Goal: Transaction & Acquisition: Subscribe to service/newsletter

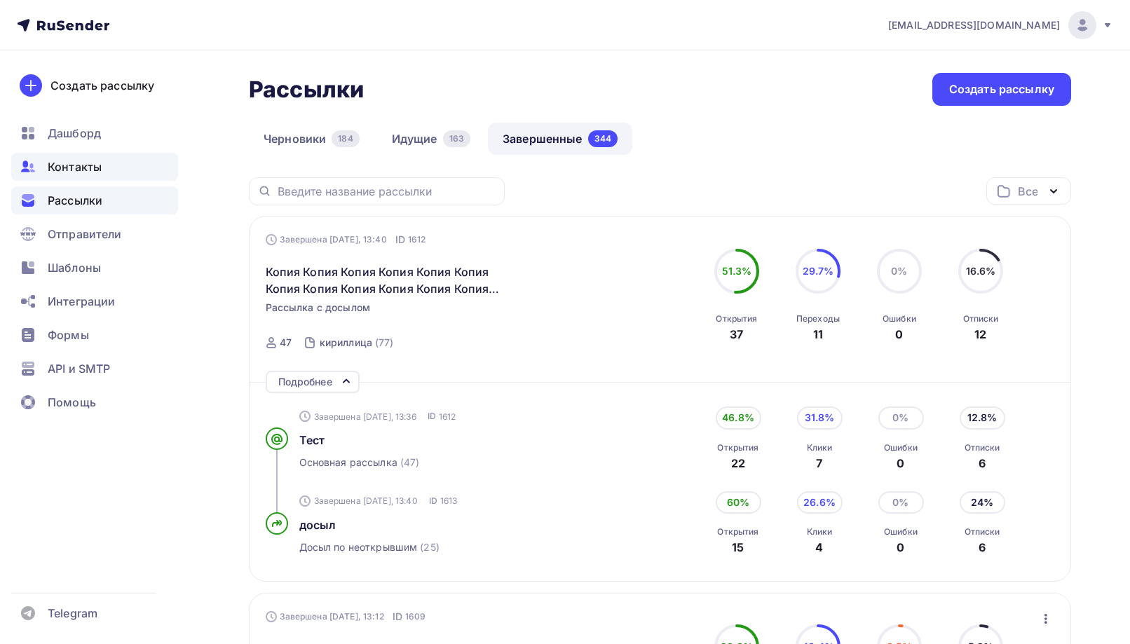
scroll to position [70, 0]
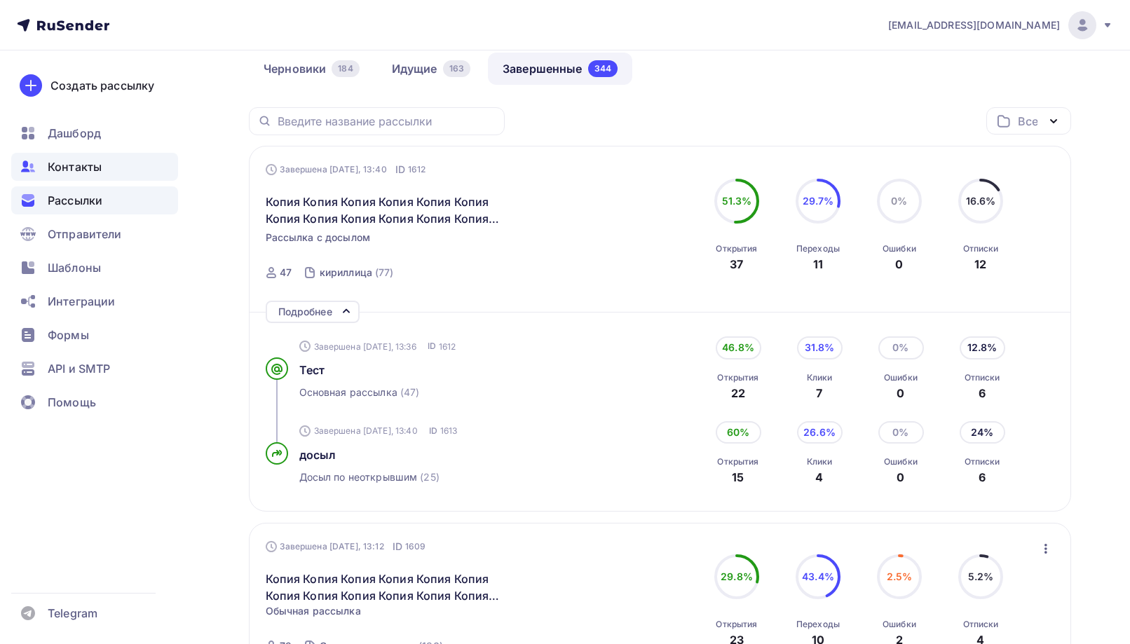
click at [89, 172] on span "Контакты" at bounding box center [75, 166] width 54 height 17
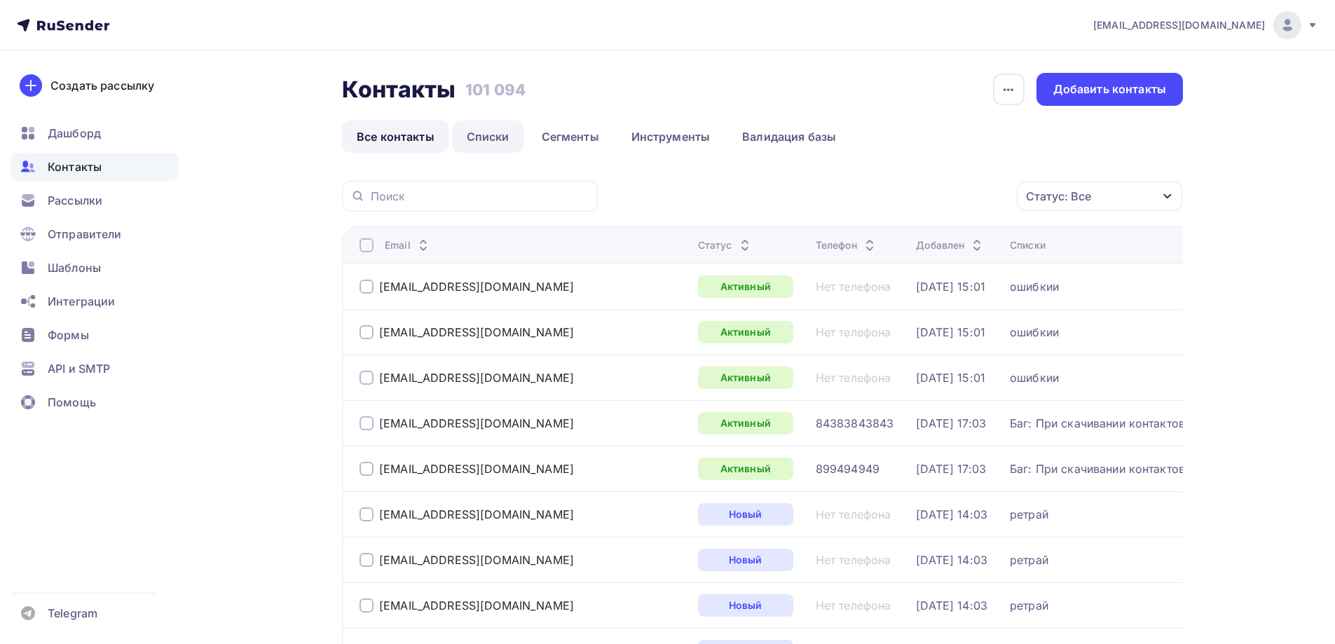
click at [494, 137] on link "Списки" at bounding box center [488, 137] width 72 height 32
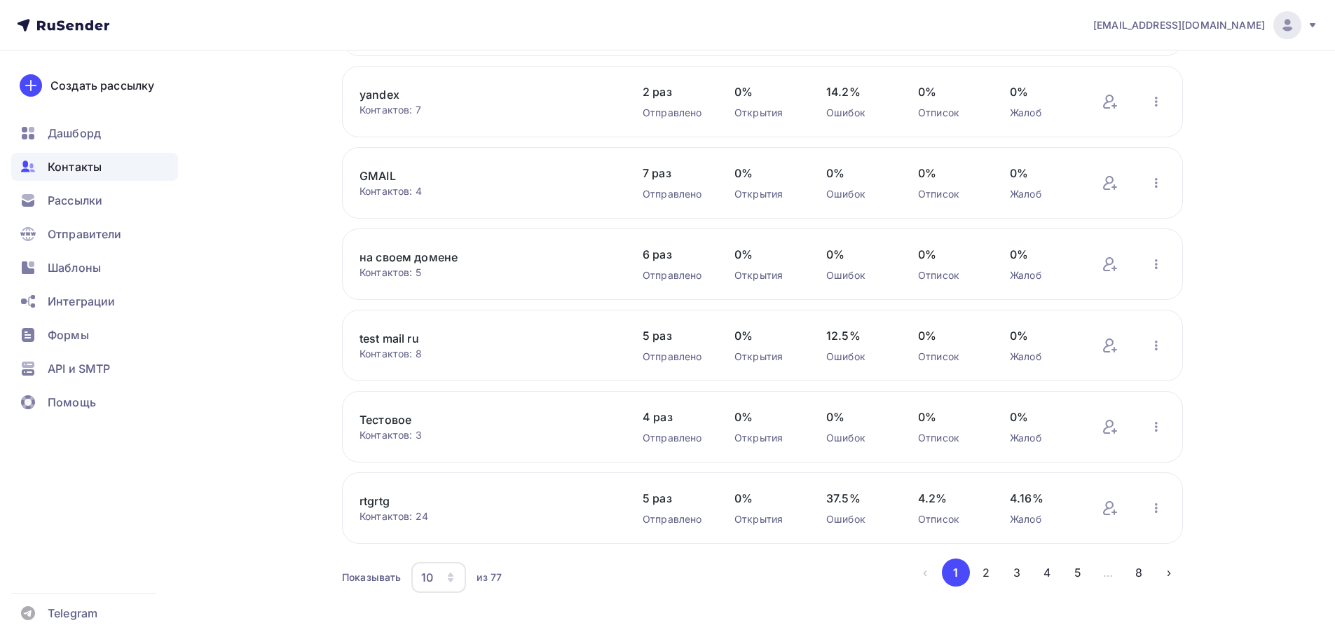
scroll to position [471, 0]
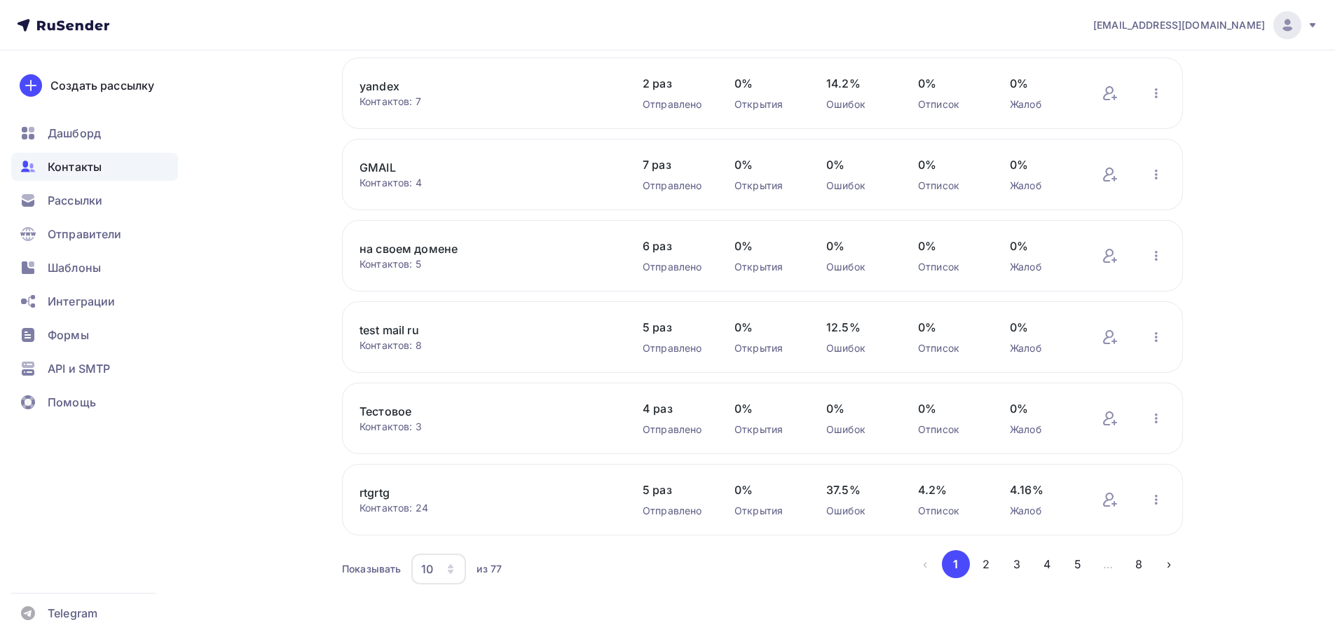
click at [397, 324] on link "test mail ru" at bounding box center [479, 330] width 238 height 17
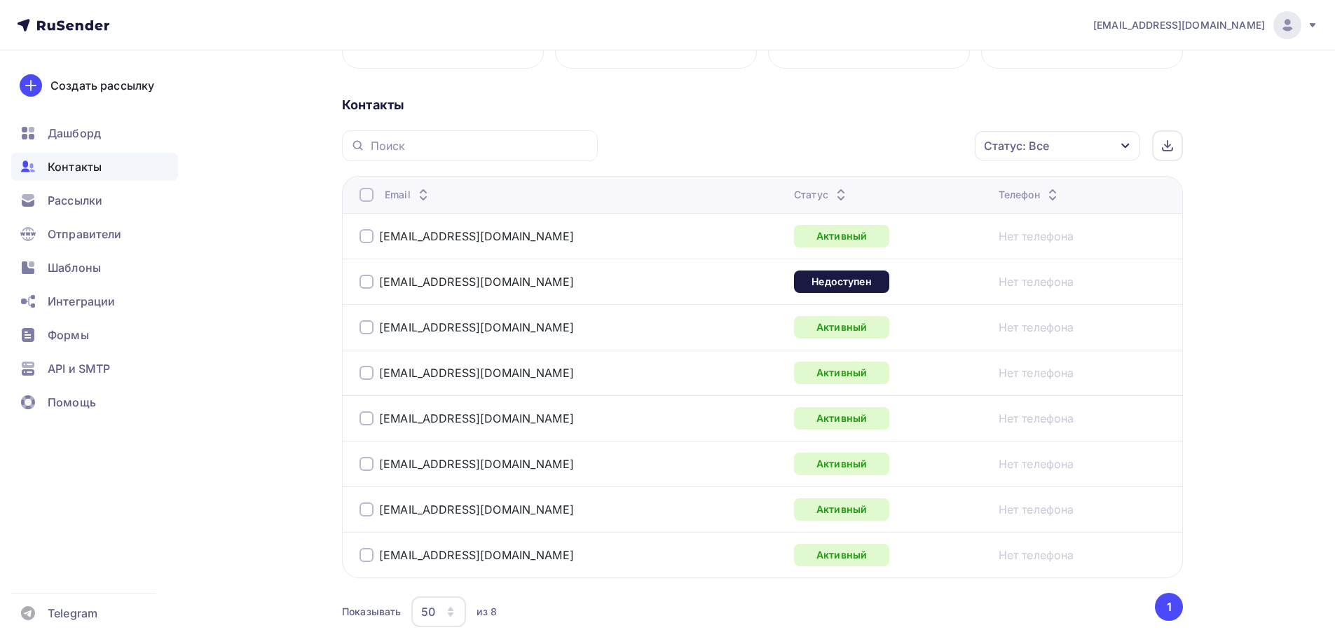
scroll to position [358, 0]
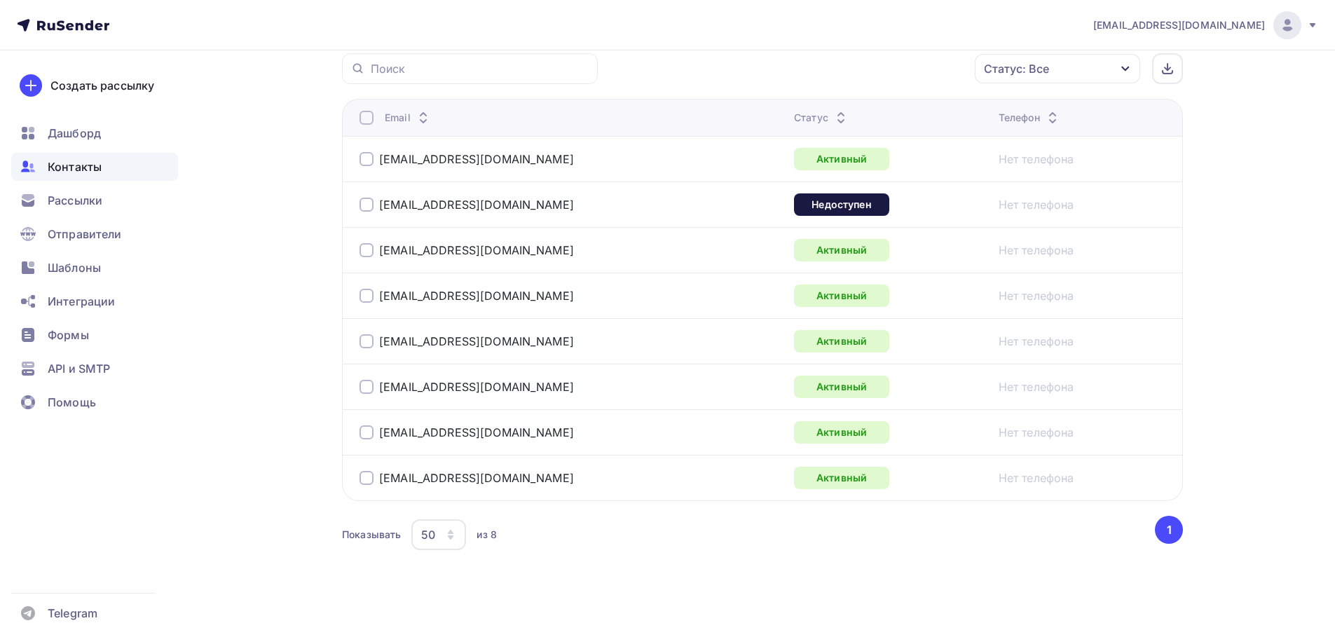
click at [132, 171] on div "Контакты" at bounding box center [94, 167] width 167 height 28
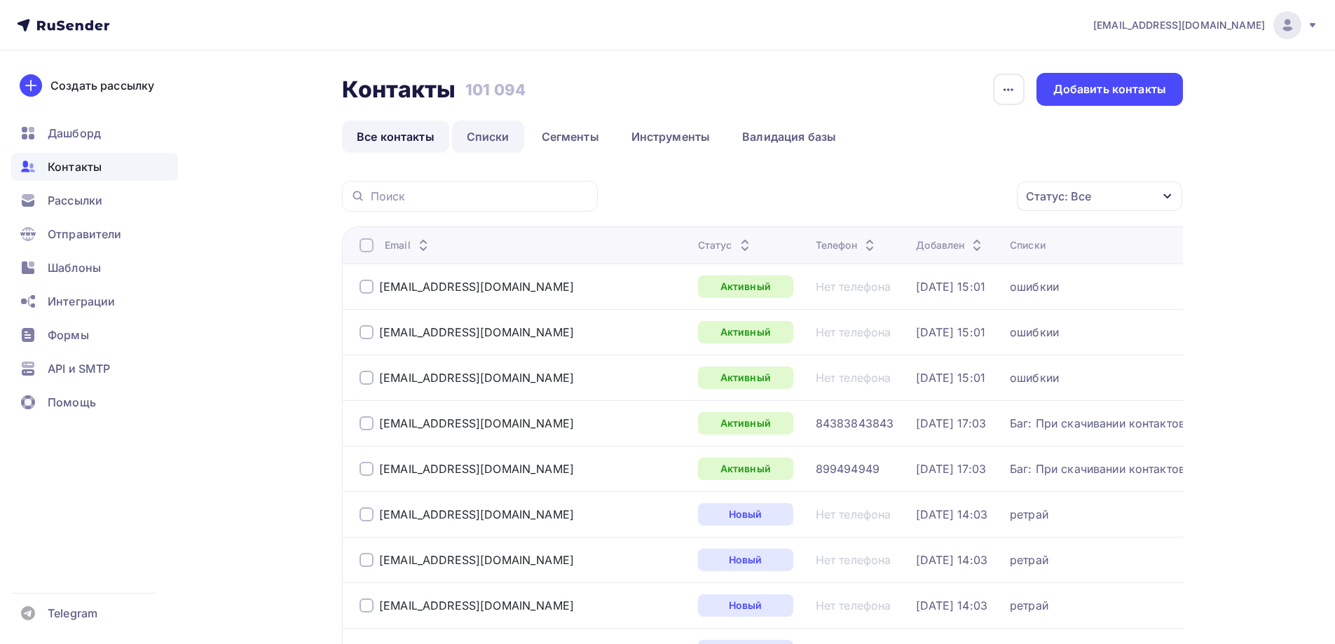
click at [485, 136] on link "Списки" at bounding box center [488, 137] width 72 height 32
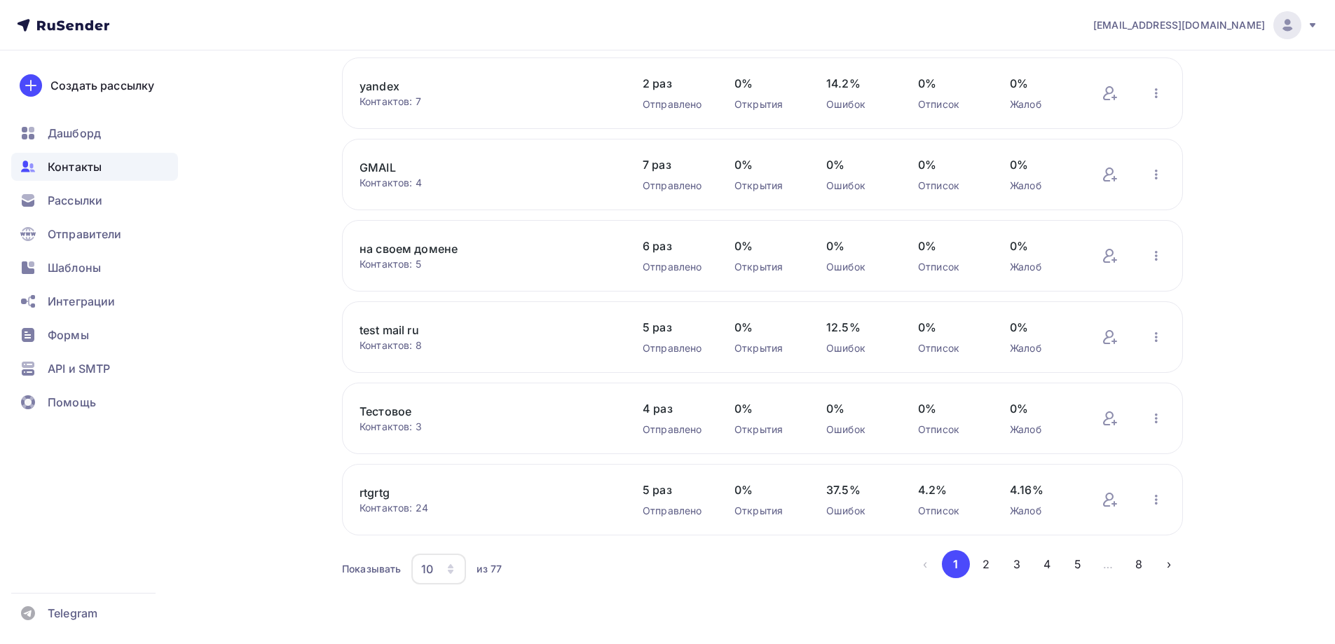
drag, startPoint x: 994, startPoint y: 575, endPoint x: 887, endPoint y: 516, distance: 122.4
click at [993, 575] on button "2" at bounding box center [986, 564] width 28 height 28
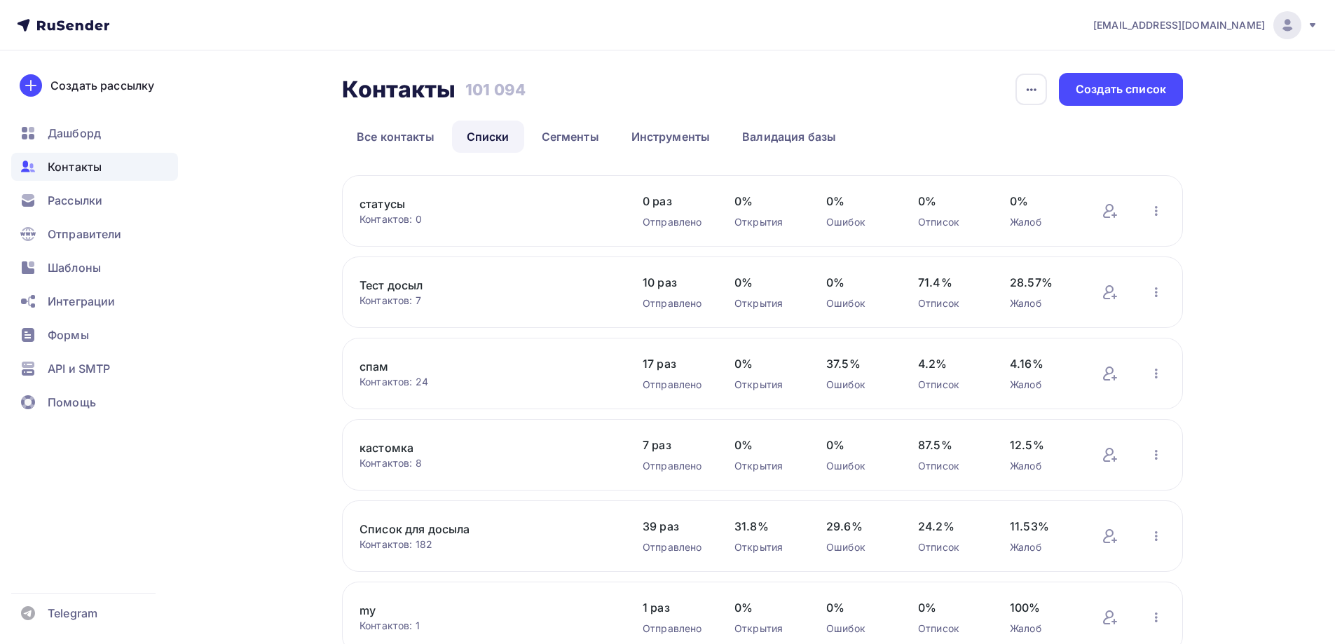
click at [371, 362] on link "спам" at bounding box center [479, 366] width 238 height 17
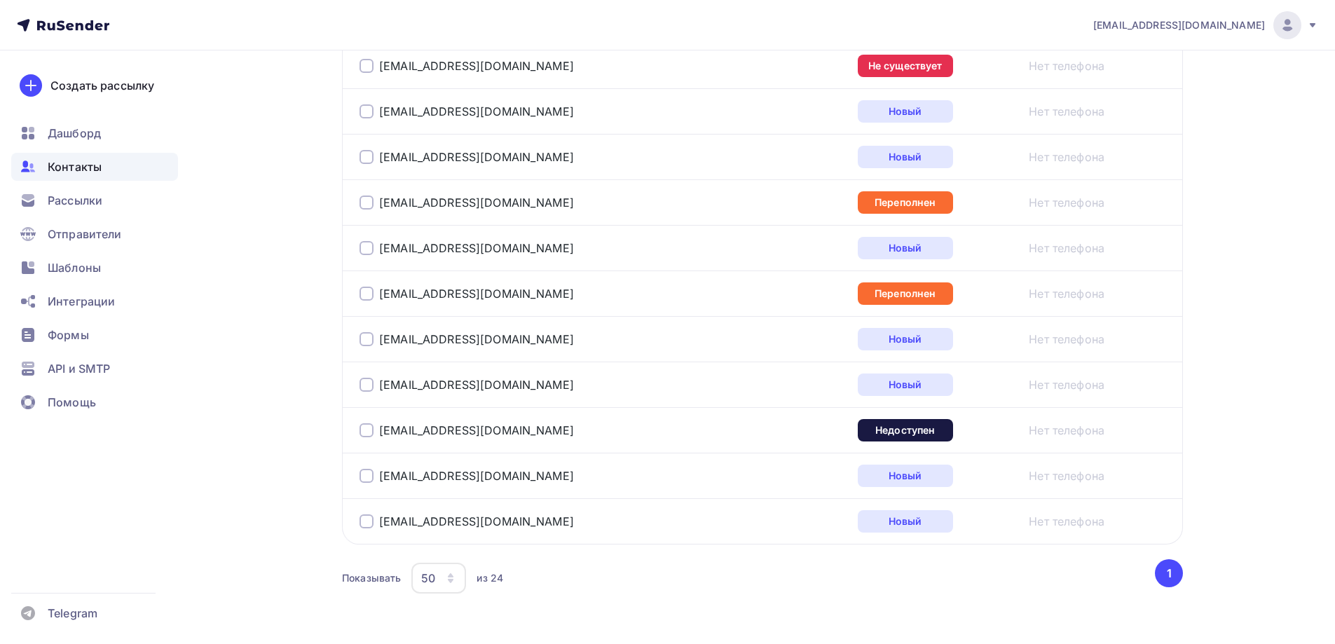
scroll to position [1051, 0]
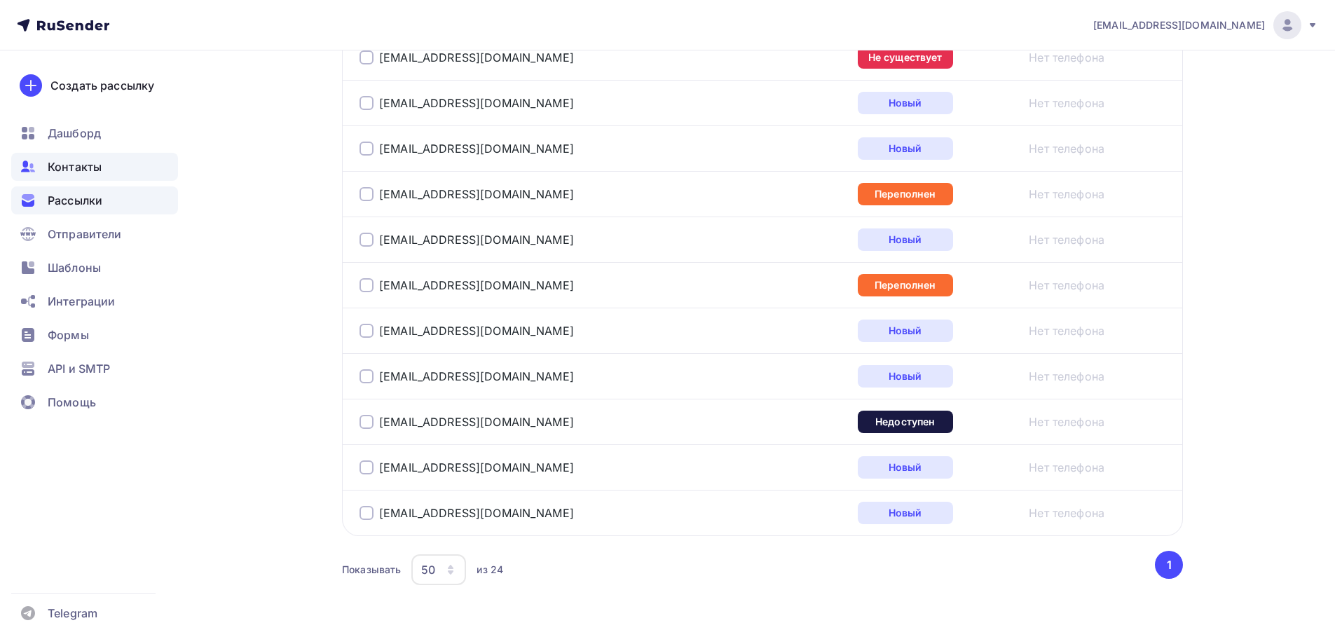
click at [135, 209] on div "Рассылки" at bounding box center [94, 200] width 167 height 28
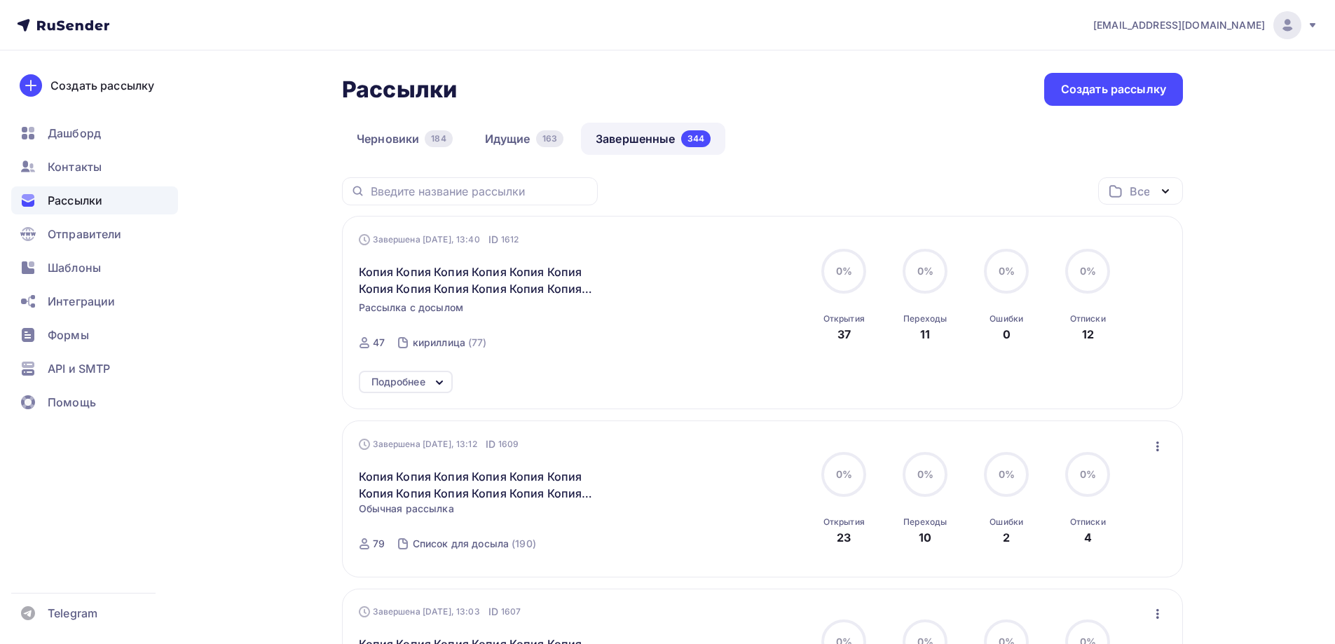
click at [1129, 443] on icon "button" at bounding box center [1158, 446] width 17 height 17
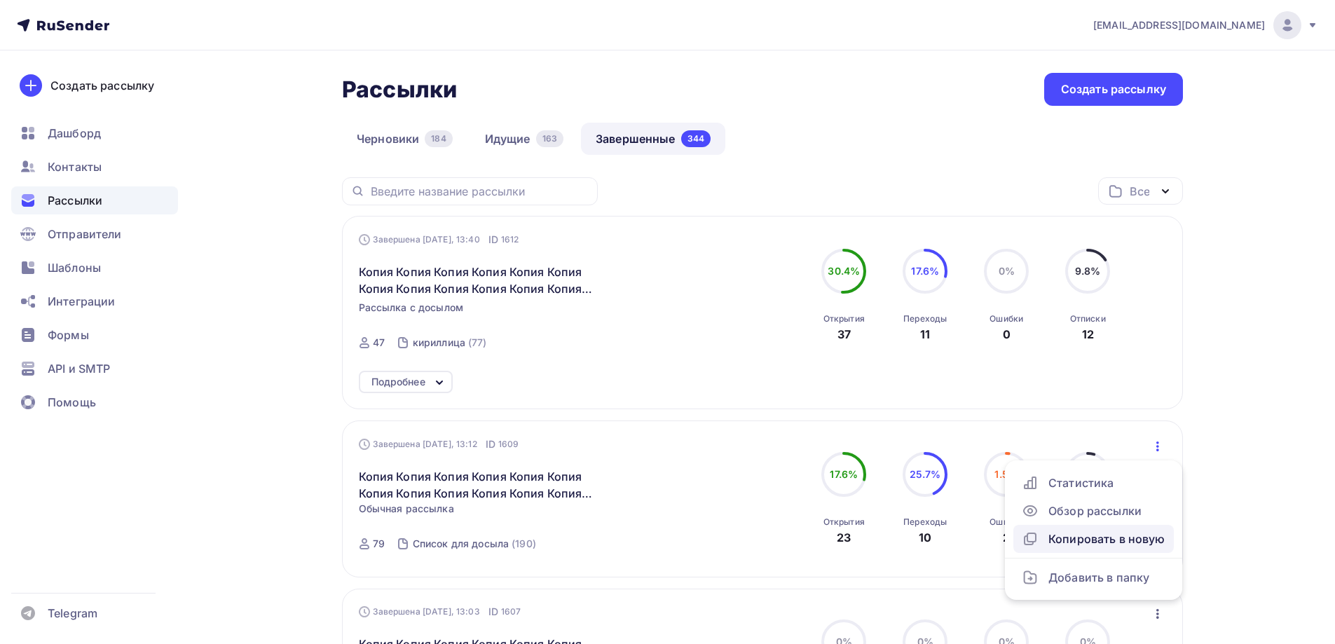
drag, startPoint x: 1054, startPoint y: 546, endPoint x: 1045, endPoint y: 536, distance: 13.9
click at [1054, 546] on div "Копировать в новую" at bounding box center [1094, 539] width 144 height 17
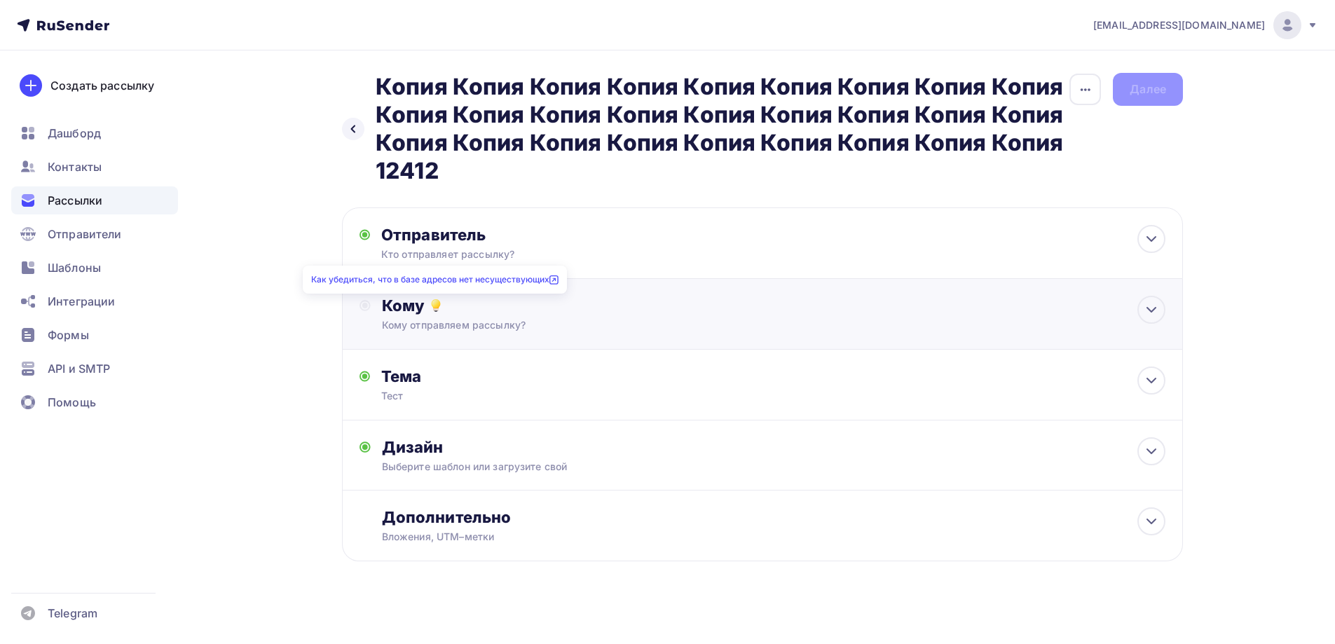
click at [442, 306] on icon at bounding box center [436, 305] width 17 height 17
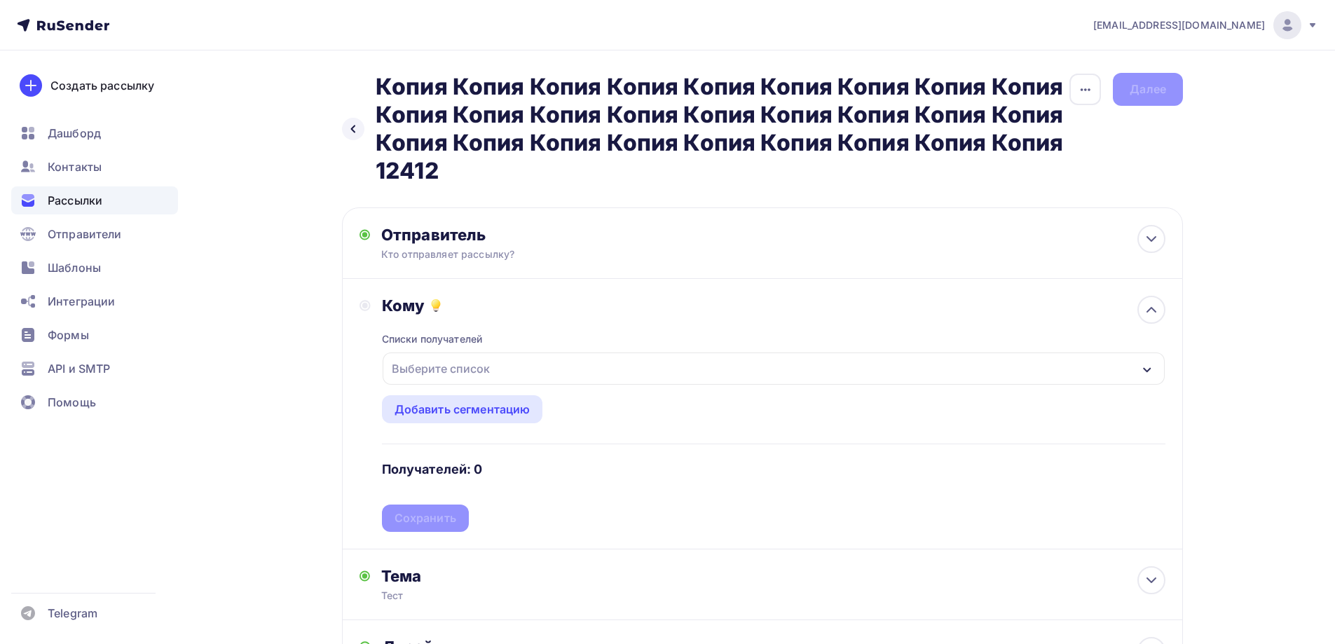
click at [463, 378] on div "Выберите список" at bounding box center [440, 368] width 109 height 25
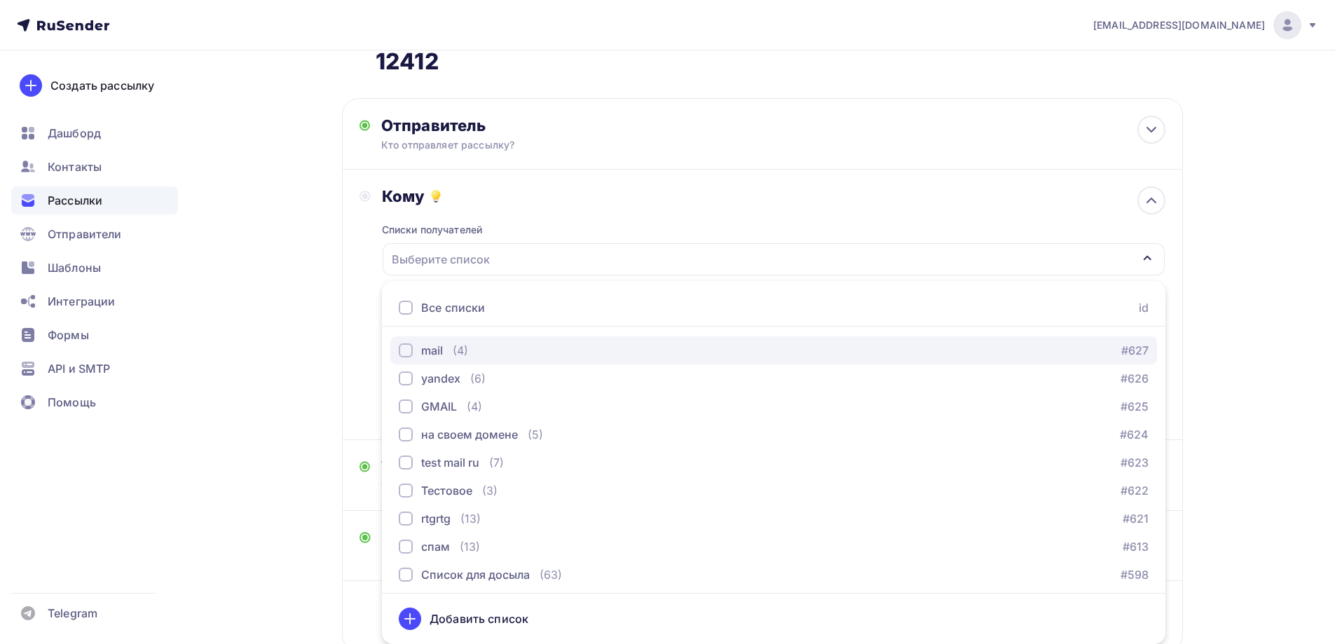
scroll to position [70, 0]
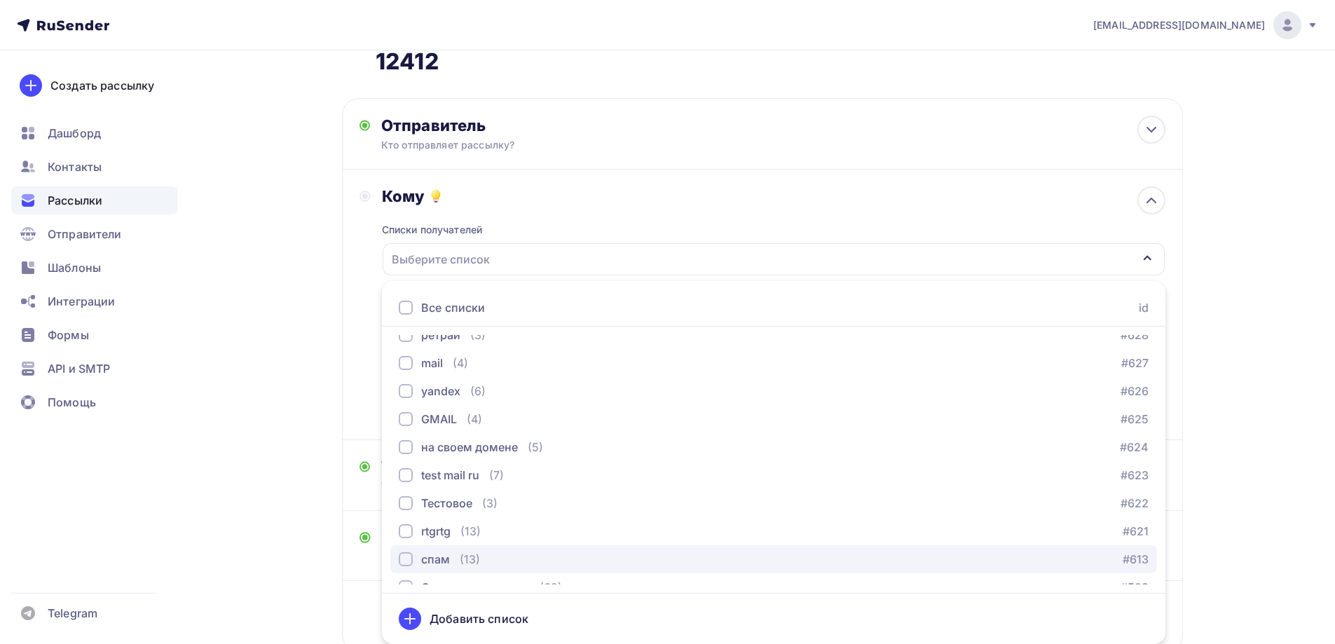
click at [461, 569] on button "спам (13) #613" at bounding box center [773, 559] width 767 height 28
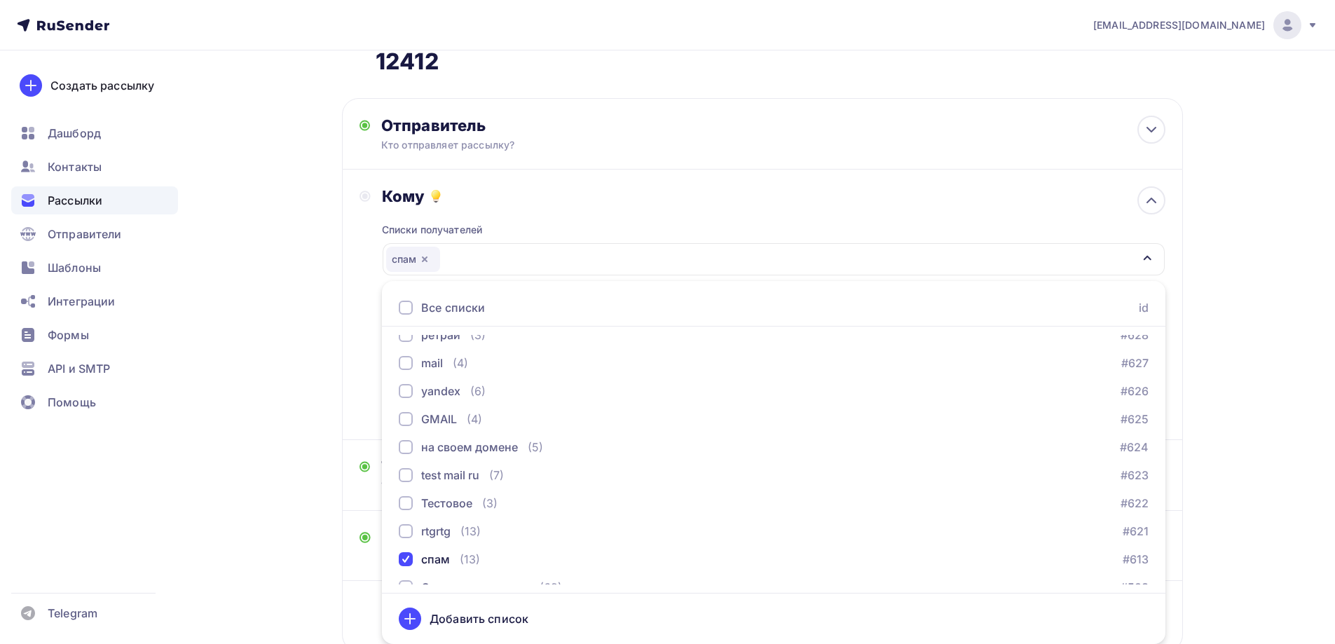
click at [299, 420] on div "Назад Копия Копия Копия Копия Копия Копия Копия Копия Копия Копия Копия Копия К…" at bounding box center [667, 341] width 1149 height 801
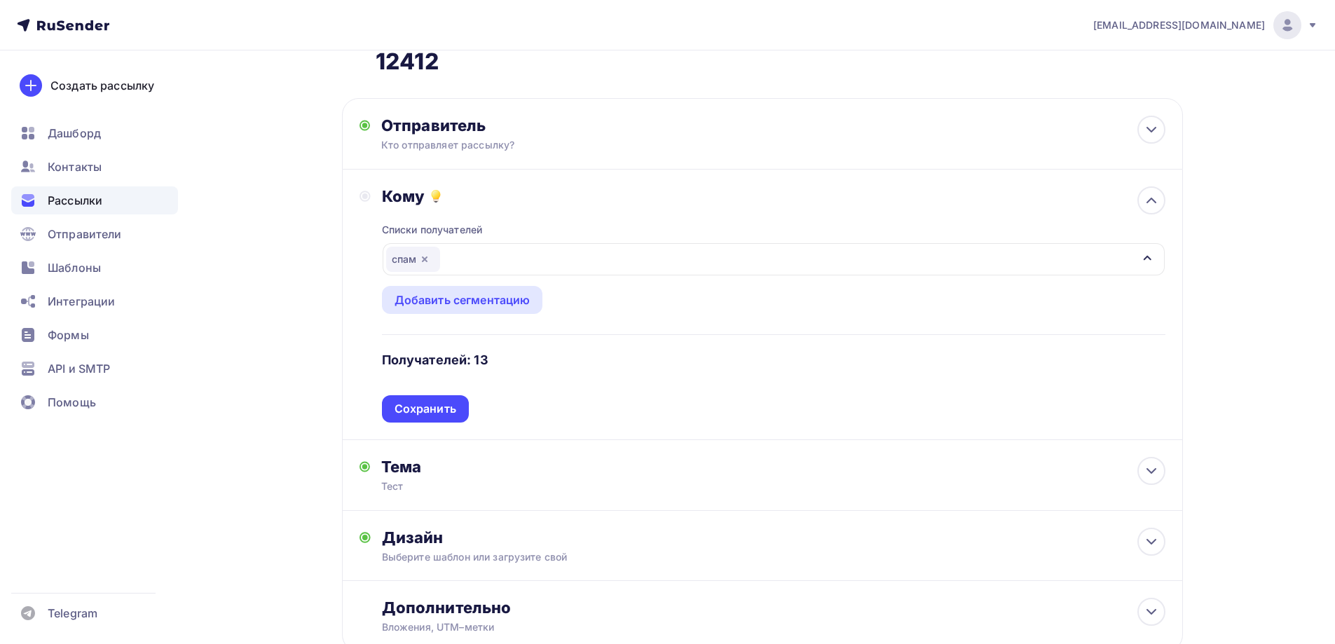
click at [444, 416] on div "Списки получателей спам Все списки id ошибкии (9) #630 Баг: При скачивании конт…" at bounding box center [774, 314] width 784 height 217
click at [444, 416] on div "Сохранить" at bounding box center [426, 409] width 62 height 16
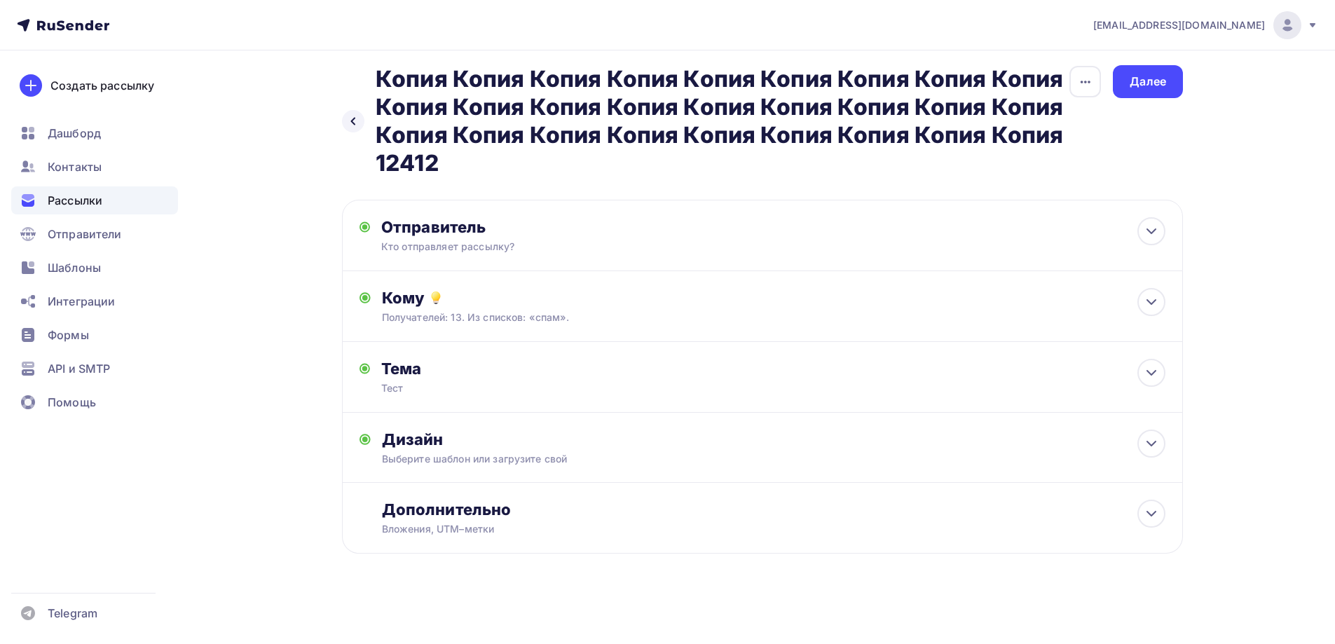
scroll to position [8, 0]
click at [1129, 81] on div "Далее" at bounding box center [1148, 82] width 36 height 16
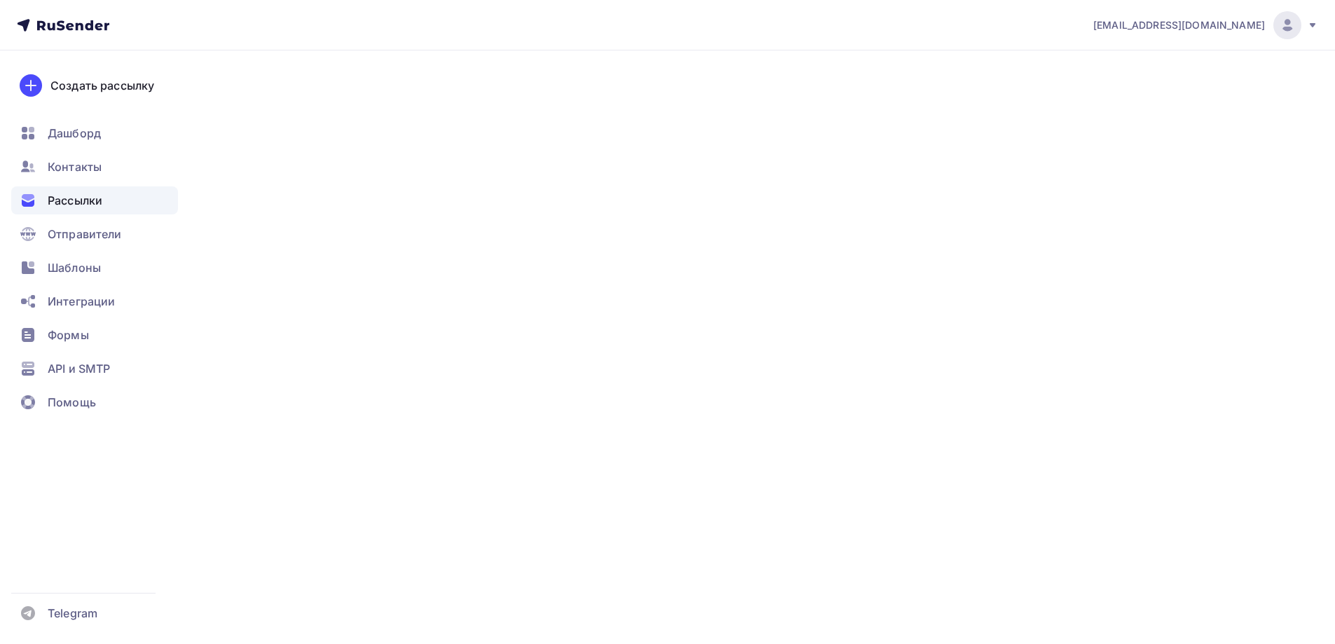
click at [1129, 81] on div "Далее" at bounding box center [1148, 82] width 36 height 16
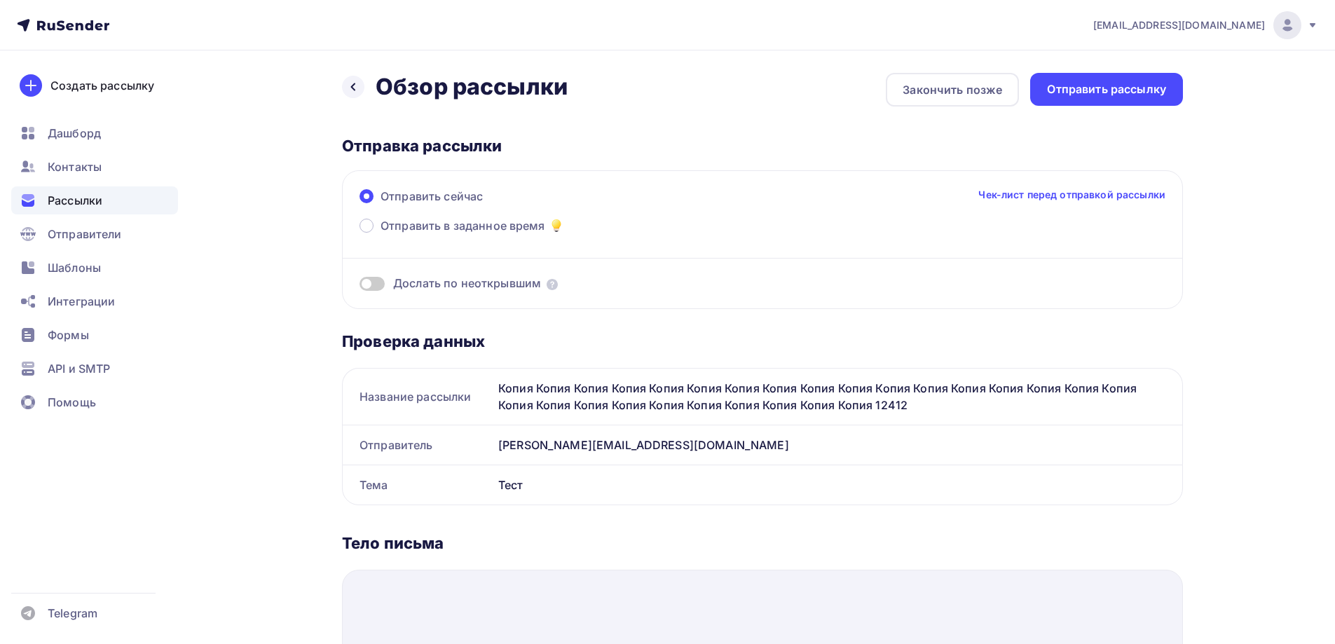
click at [1129, 81] on div "Отправить рассылку" at bounding box center [1106, 89] width 119 height 16
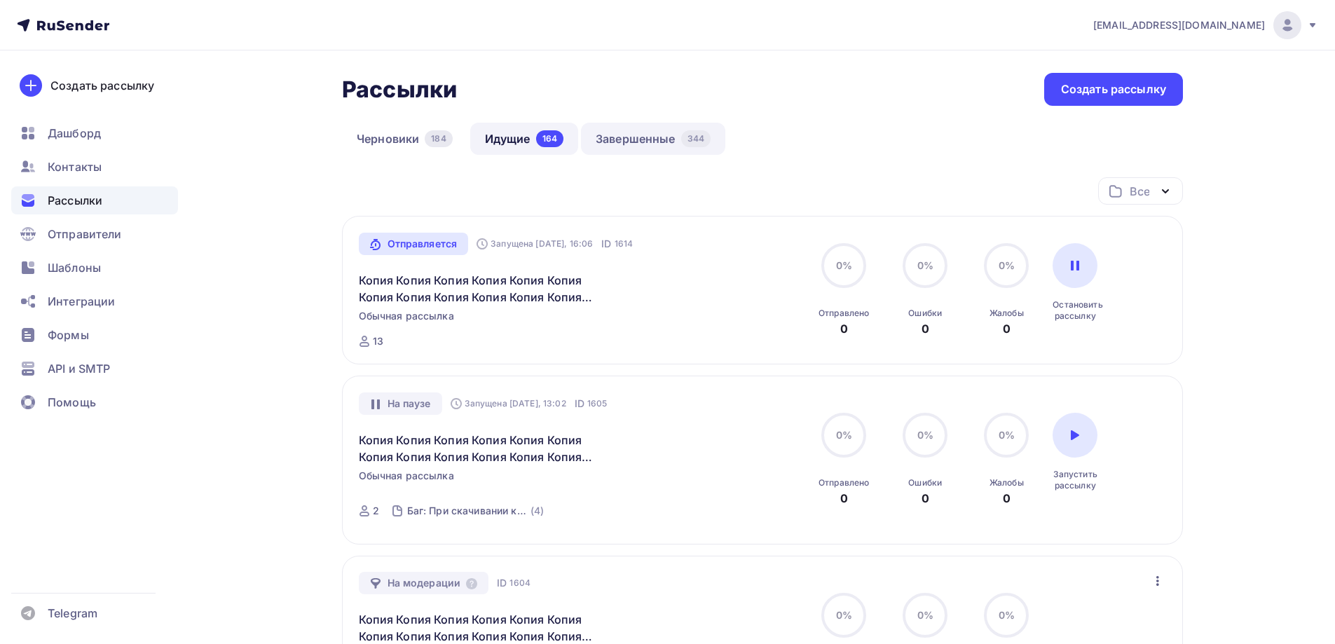
click at [665, 140] on link "Завершенные 344" at bounding box center [653, 139] width 144 height 32
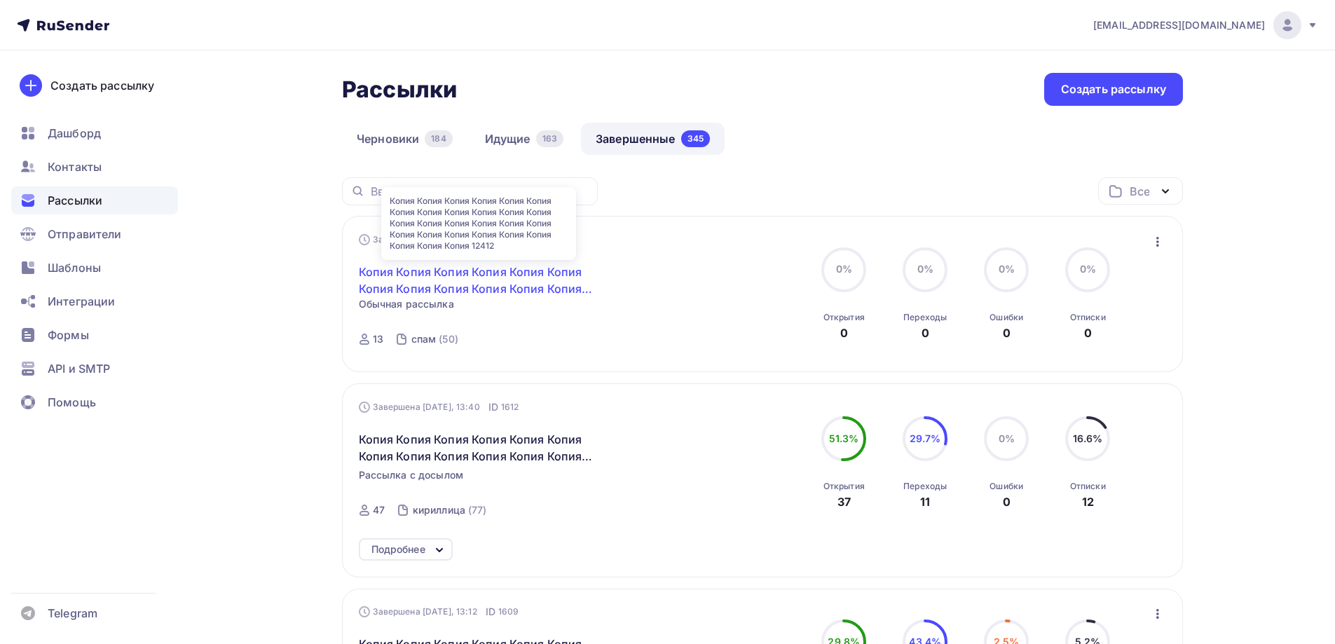
click at [522, 271] on link "Копия Копия Копия Копия Копия Копия Копия Копия Копия Копия Копия Копия Копия К…" at bounding box center [479, 281] width 240 height 34
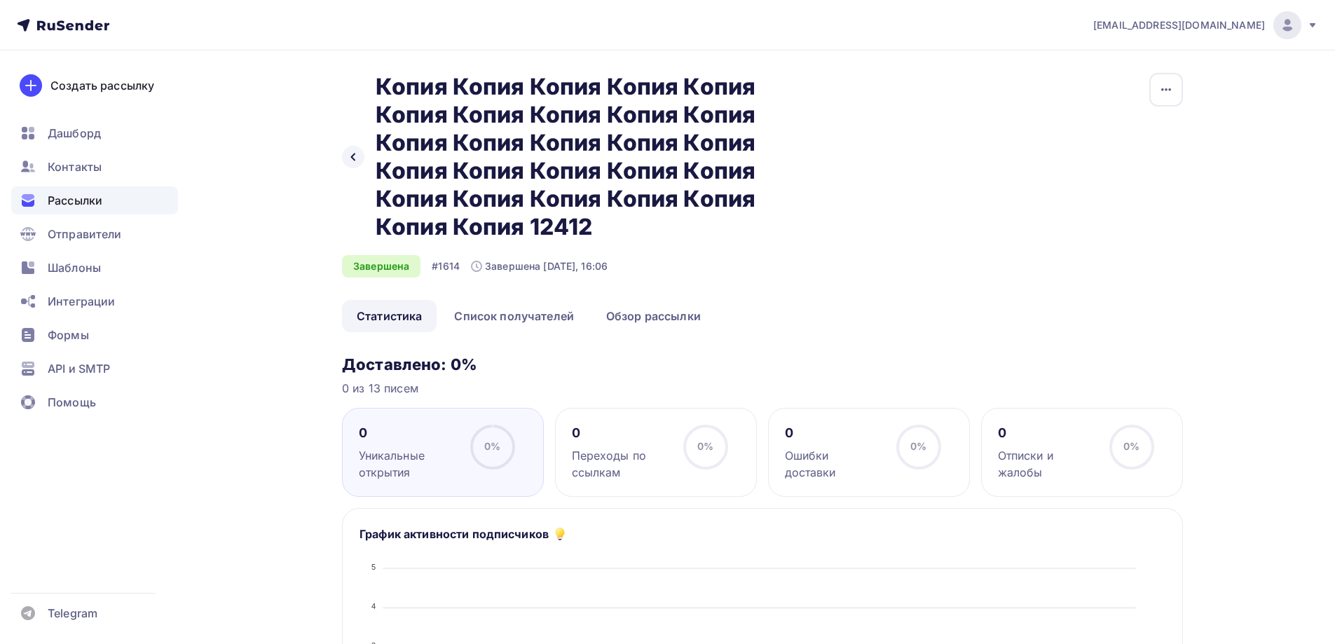
click at [79, 205] on span "Рассылки" at bounding box center [75, 200] width 55 height 17
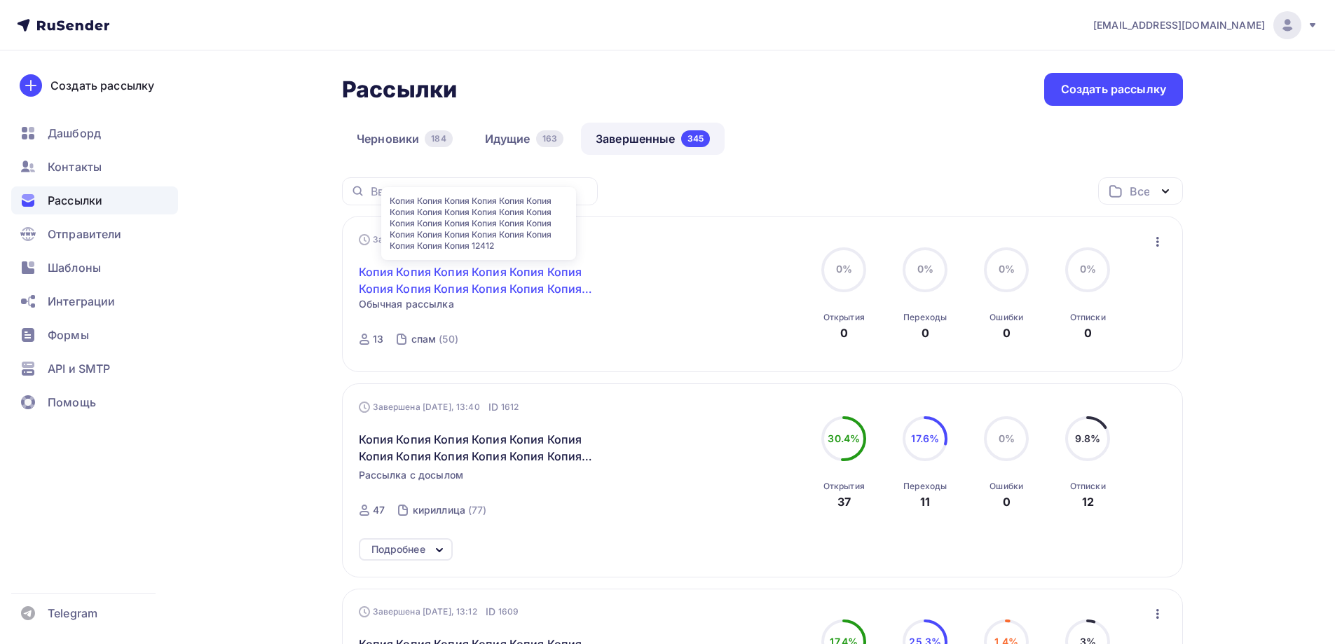
click at [529, 274] on link "Копия Копия Копия Копия Копия Копия Копия Копия Копия Копия Копия Копия Копия К…" at bounding box center [479, 281] width 240 height 34
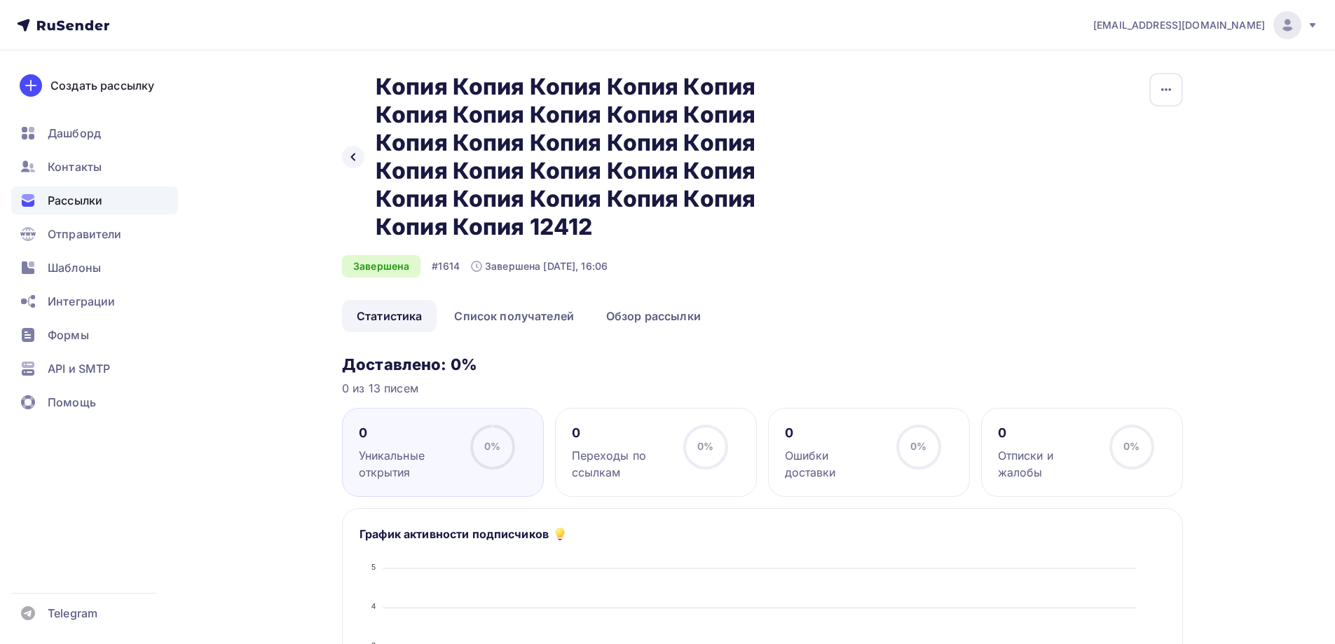
click at [845, 469] on div "0 Ошибки доставки 0% 0%" at bounding box center [869, 452] width 202 height 89
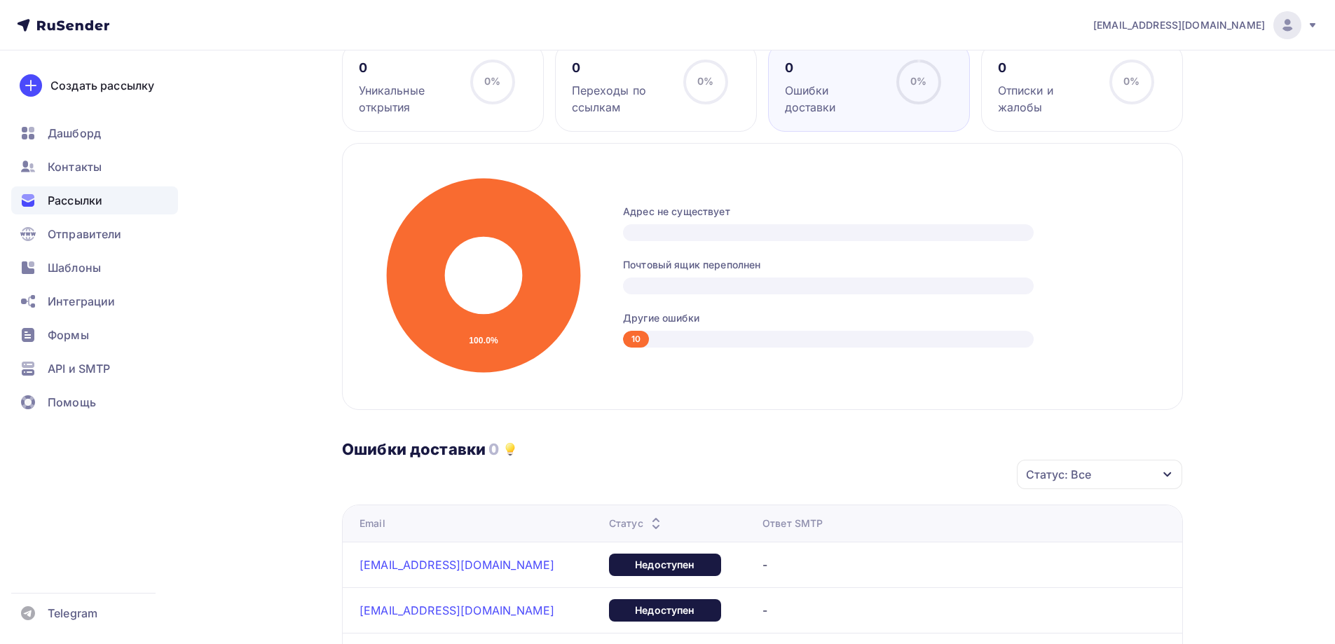
scroll to position [193, 0]
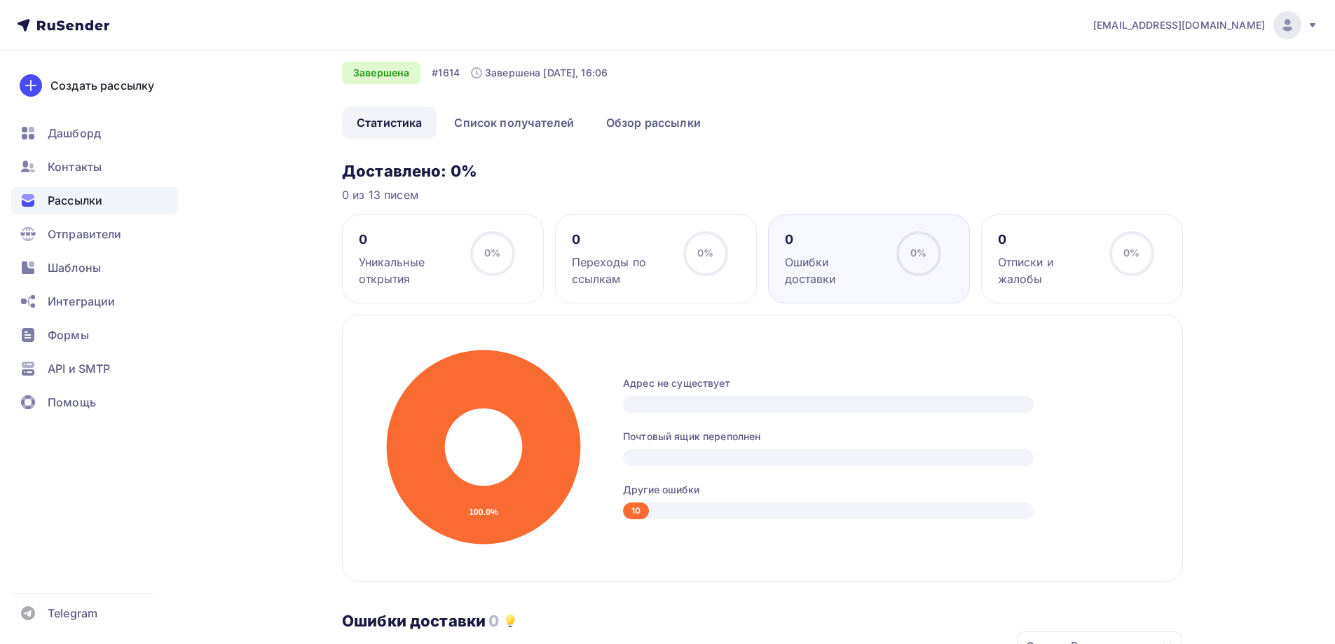
click at [605, 254] on div "Переходы по ссылкам" at bounding box center [621, 271] width 99 height 34
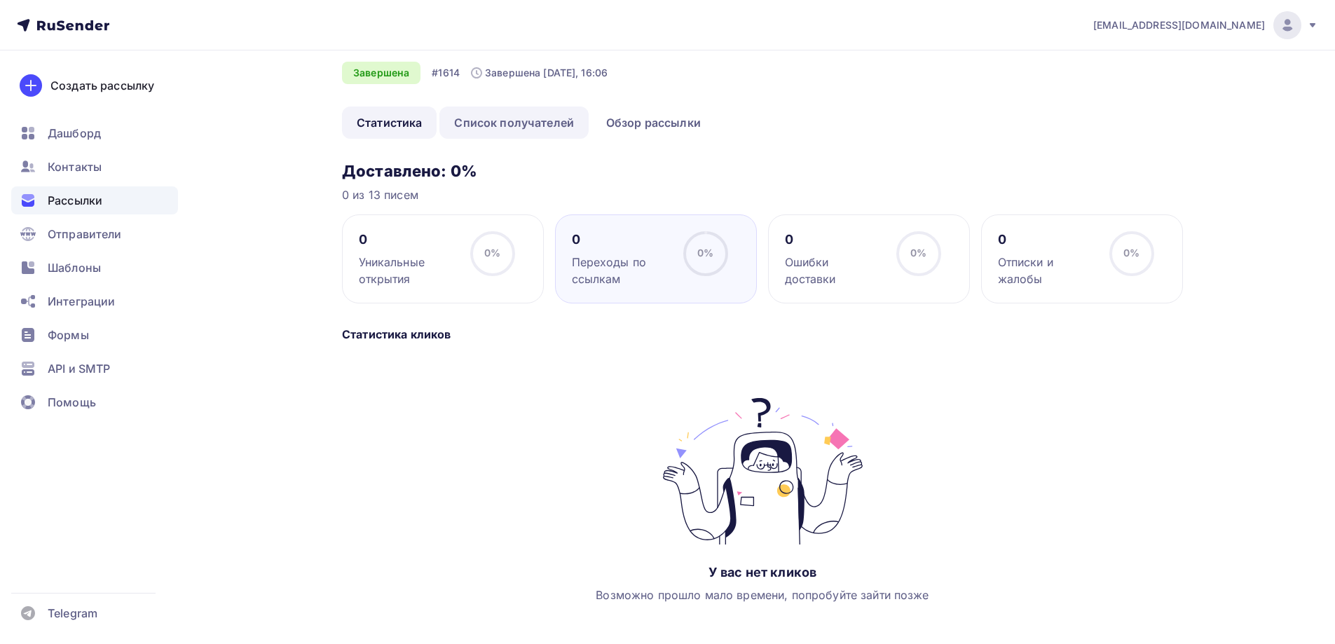
click at [536, 133] on link "Список получателей" at bounding box center [514, 123] width 149 height 32
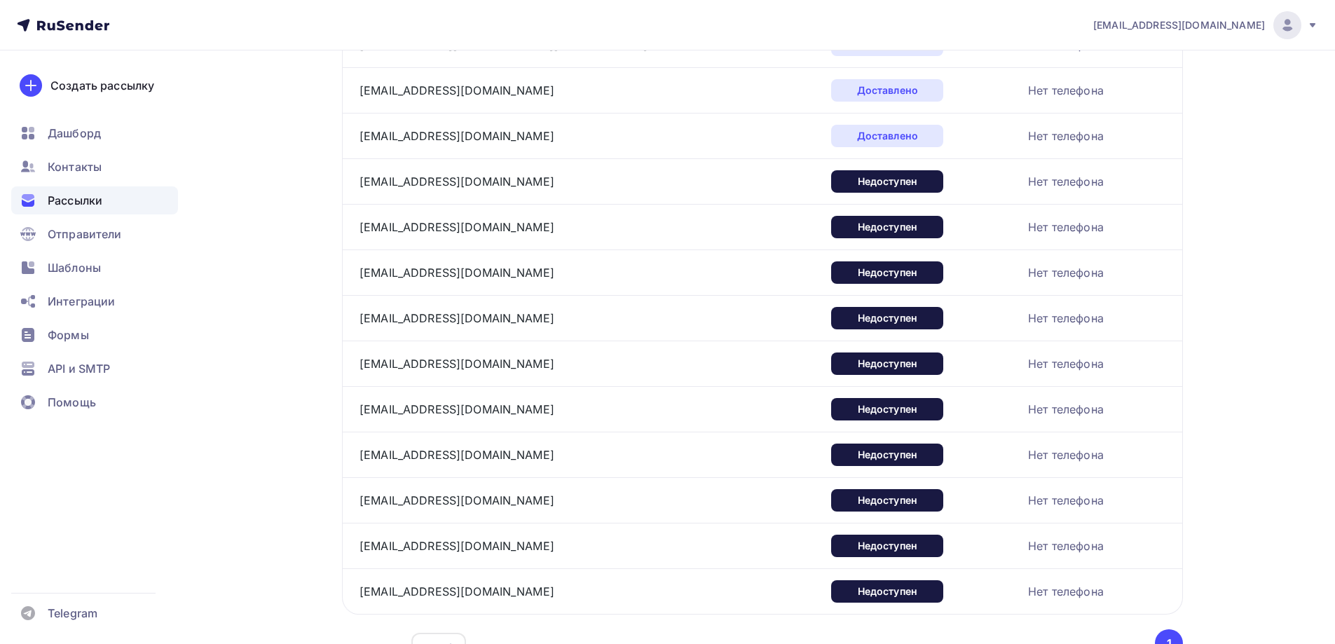
scroll to position [425, 0]
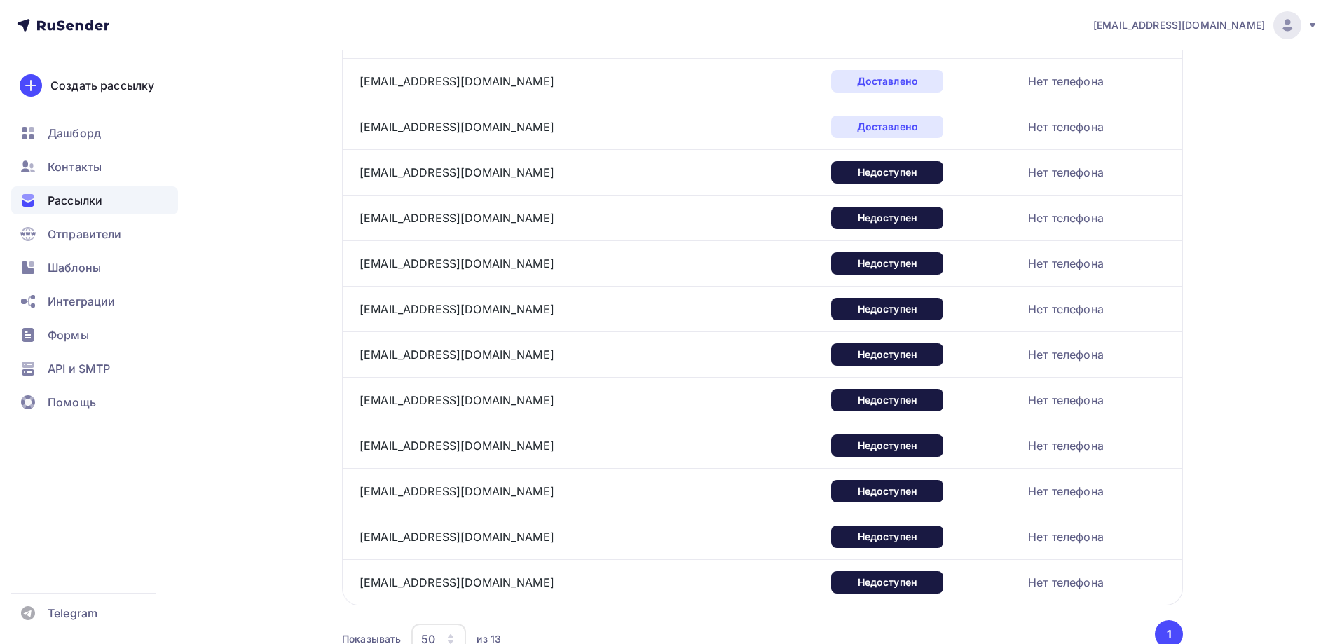
click at [157, 207] on div "Рассылки" at bounding box center [94, 200] width 167 height 28
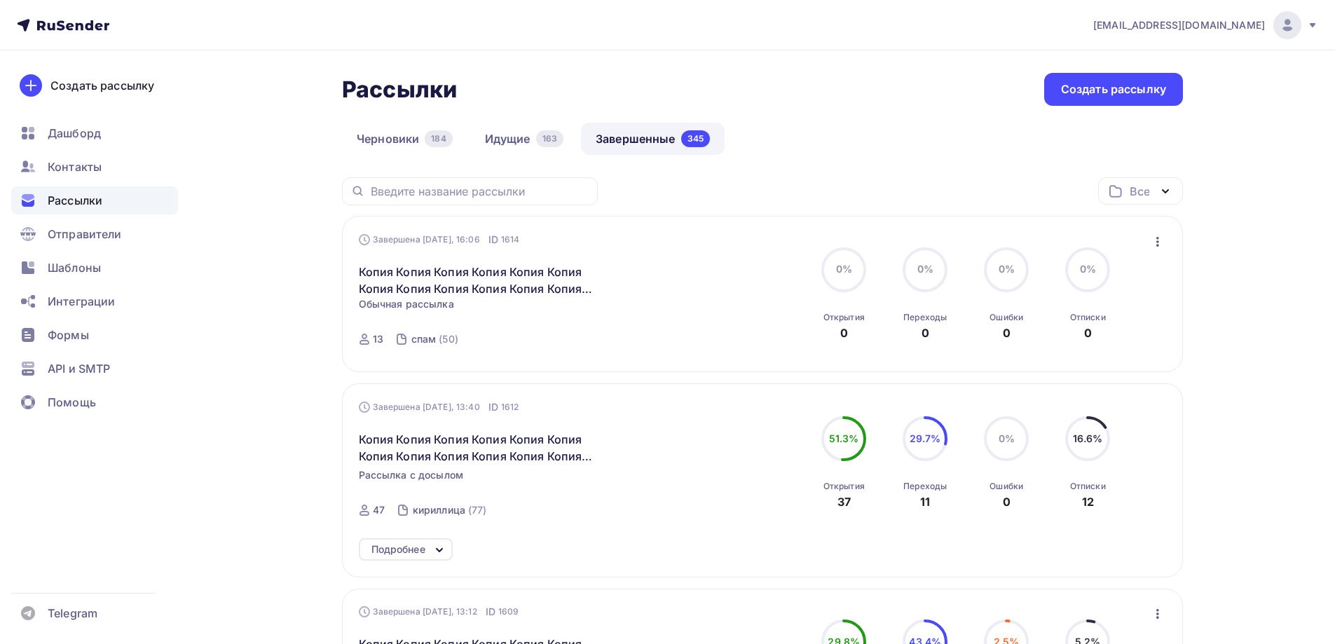
click at [1129, 241] on div "Завершена Сегодня, 16:06 ID 1614 Копия Копия Копия Копия Копия Копия Копия Копи…" at bounding box center [763, 294] width 808 height 123
click at [1129, 241] on icon "button" at bounding box center [1158, 241] width 17 height 17
click at [1053, 334] on div "Копировать в новую" at bounding box center [1094, 334] width 144 height 17
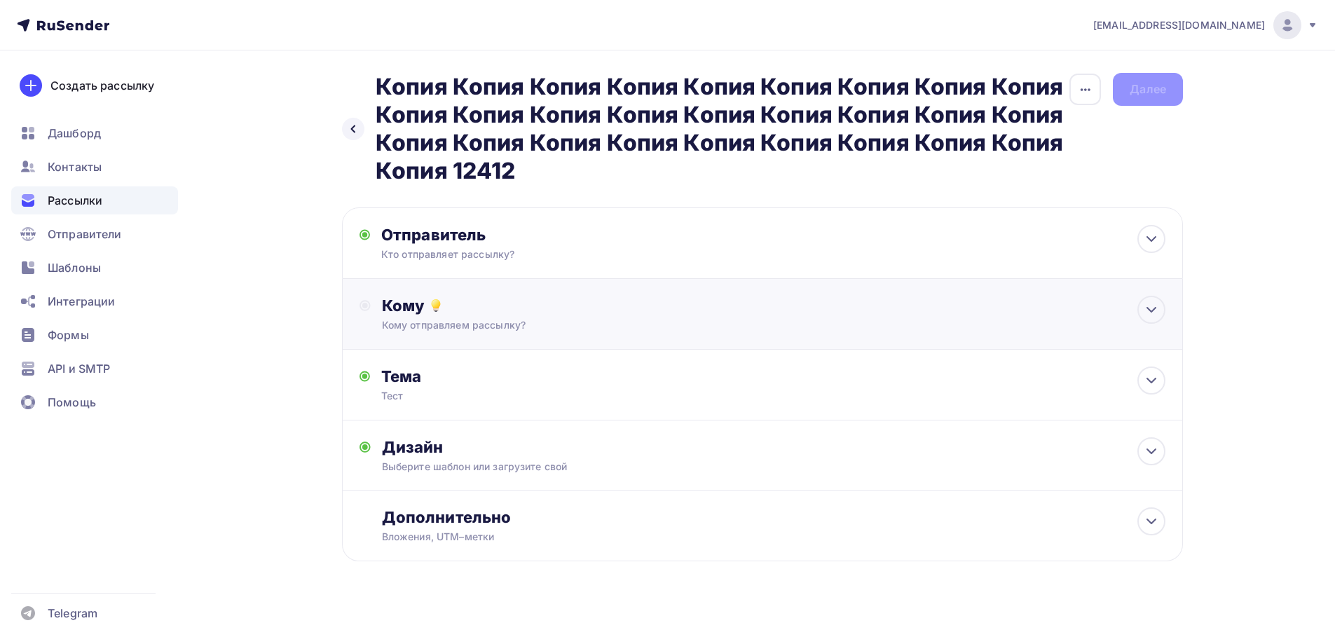
click at [417, 320] on div "Кому отправляем рассылку?" at bounding box center [735, 325] width 706 height 14
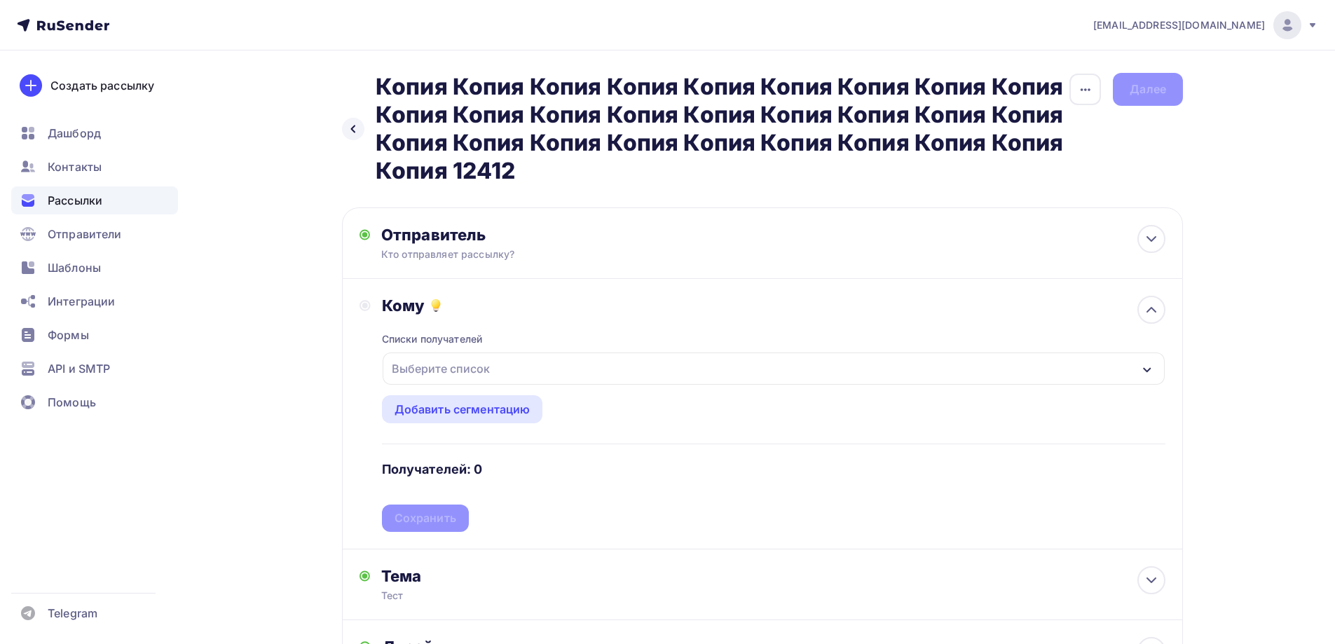
click at [431, 381] on div "Выберите список" at bounding box center [440, 368] width 109 height 25
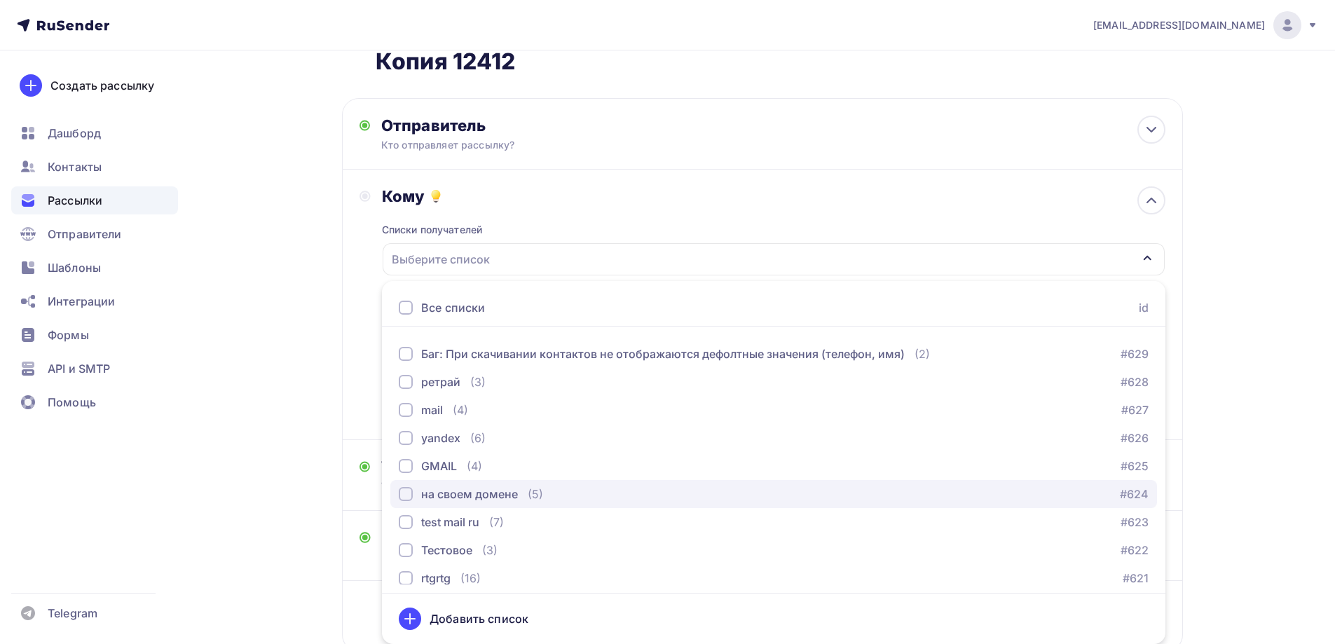
scroll to position [70, 0]
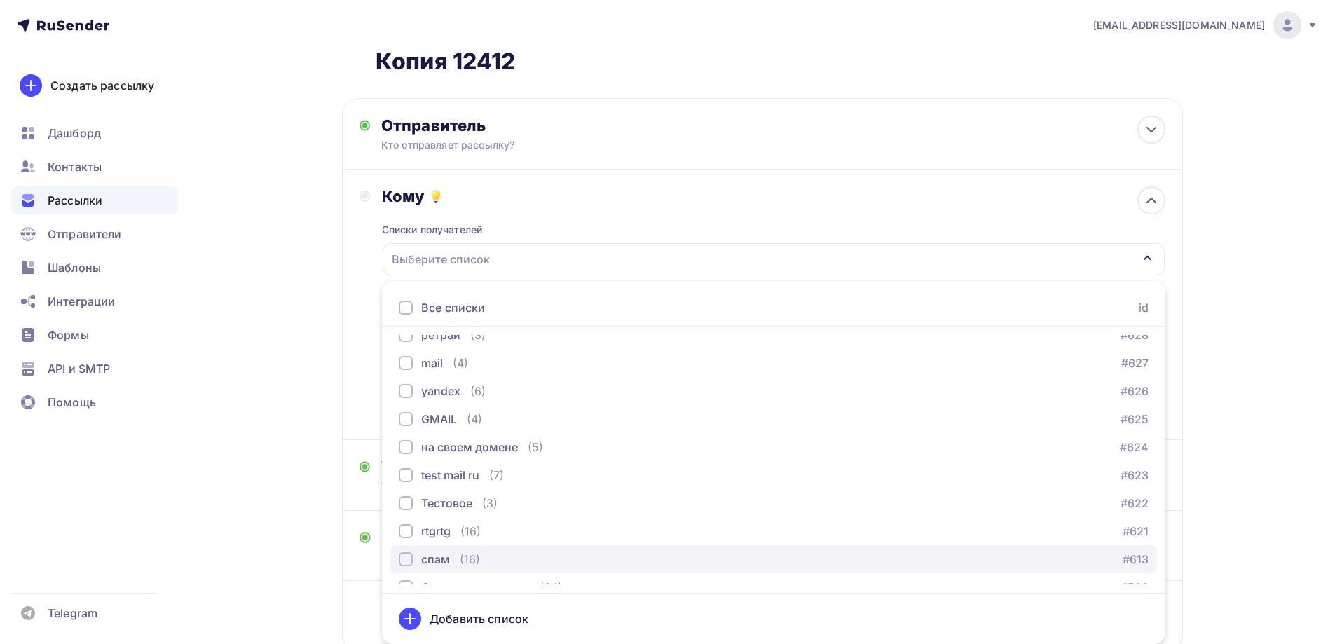
click at [449, 552] on div "спам" at bounding box center [435, 559] width 29 height 17
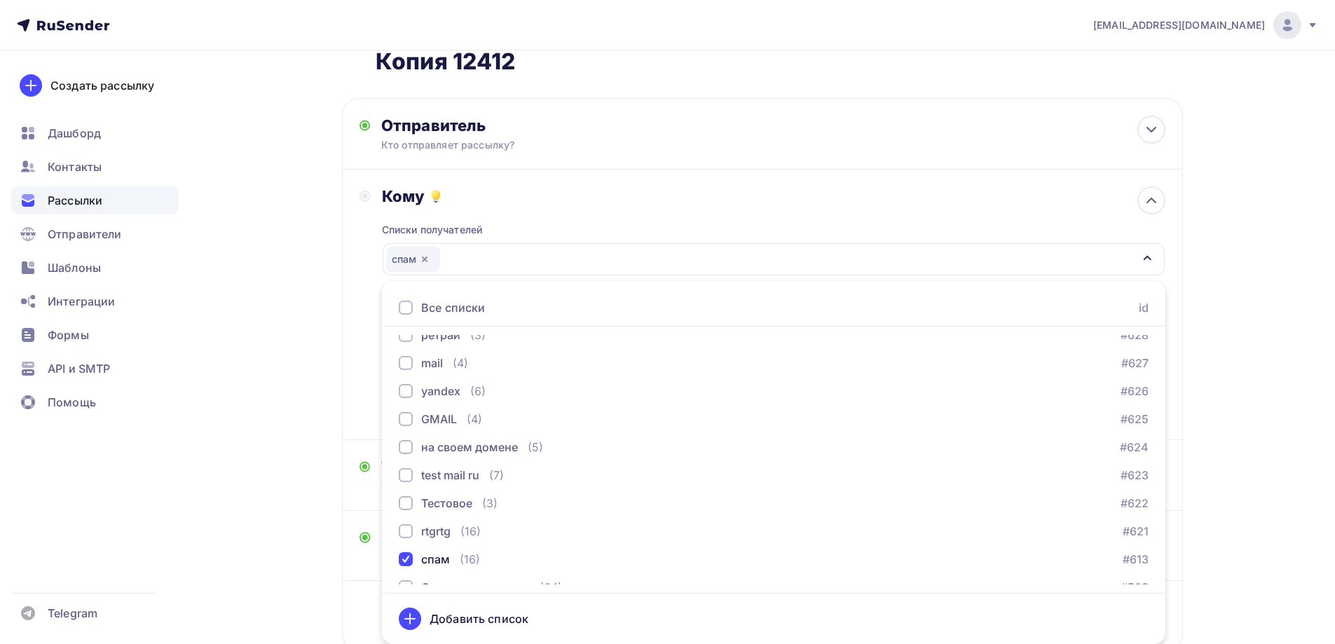
click at [263, 422] on div "Назад Копия Копия Копия Копия Копия Копия Копия Копия Копия Копия Копия Копия К…" at bounding box center [667, 341] width 1149 height 801
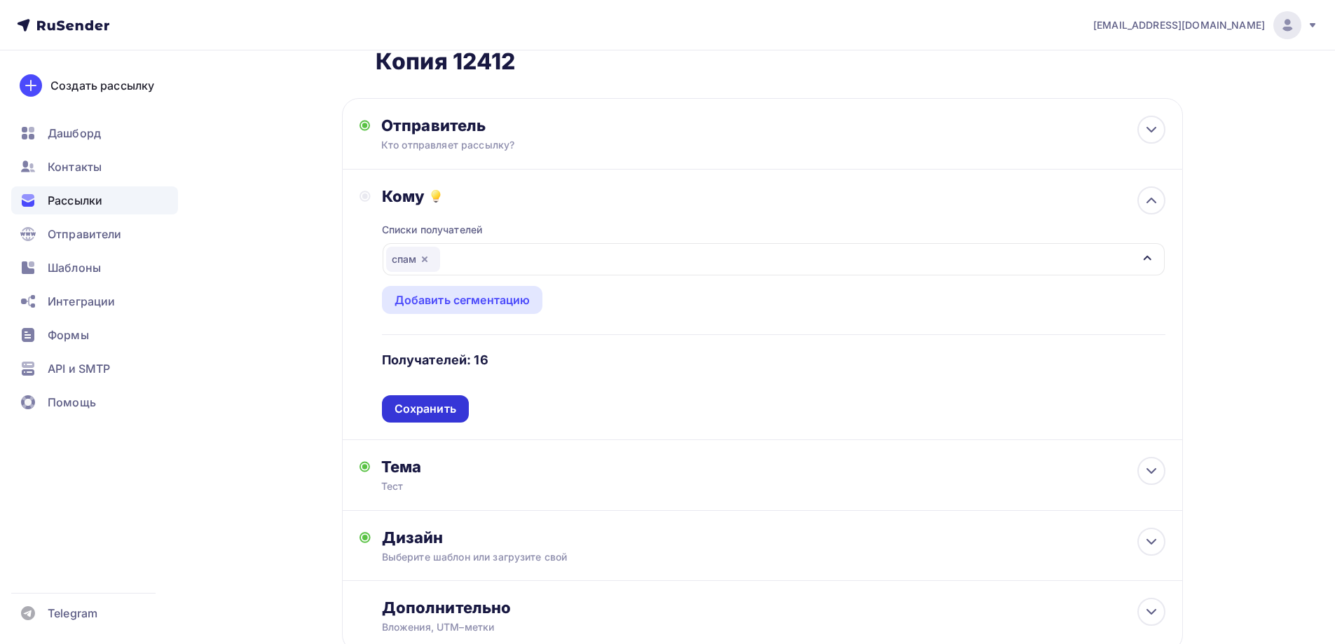
drag, startPoint x: 402, startPoint y: 394, endPoint x: 405, endPoint y: 409, distance: 15.1
click at [402, 393] on div "Списки получателей спам Все списки id ошибкии (9) #630 Баг: При скачивании конт…" at bounding box center [774, 314] width 784 height 217
click at [406, 409] on div "Сохранить" at bounding box center [426, 409] width 62 height 16
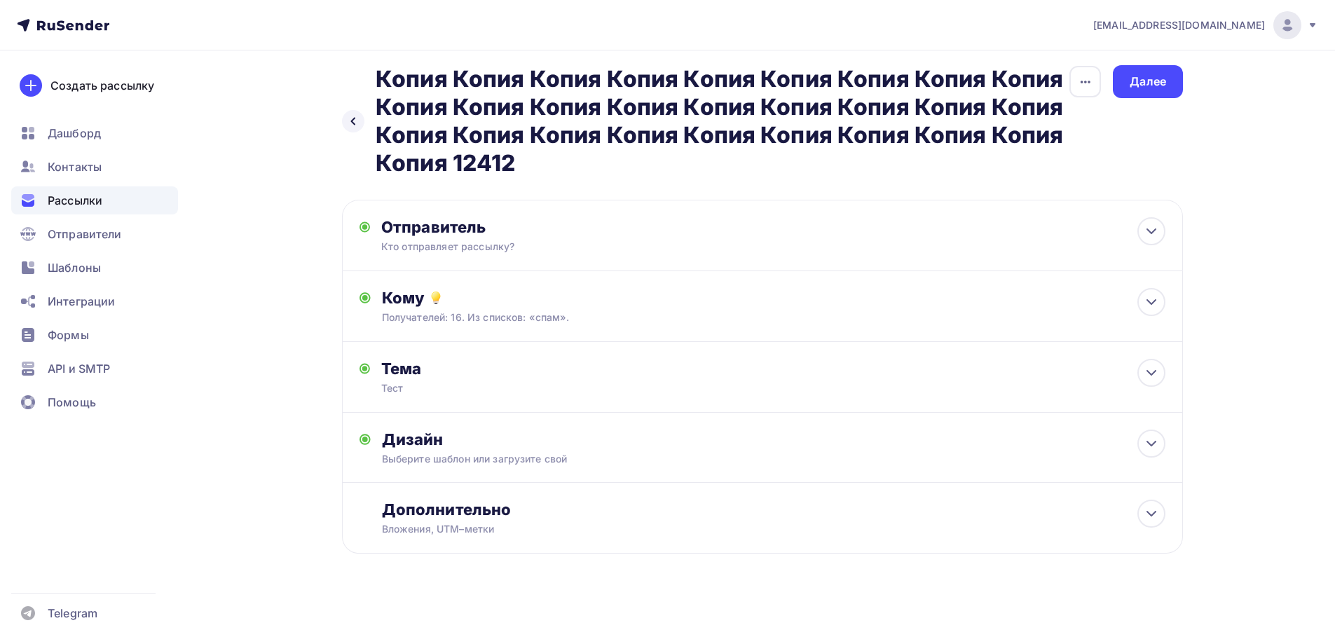
scroll to position [8, 0]
click at [1129, 95] on div "Далее" at bounding box center [1148, 81] width 70 height 33
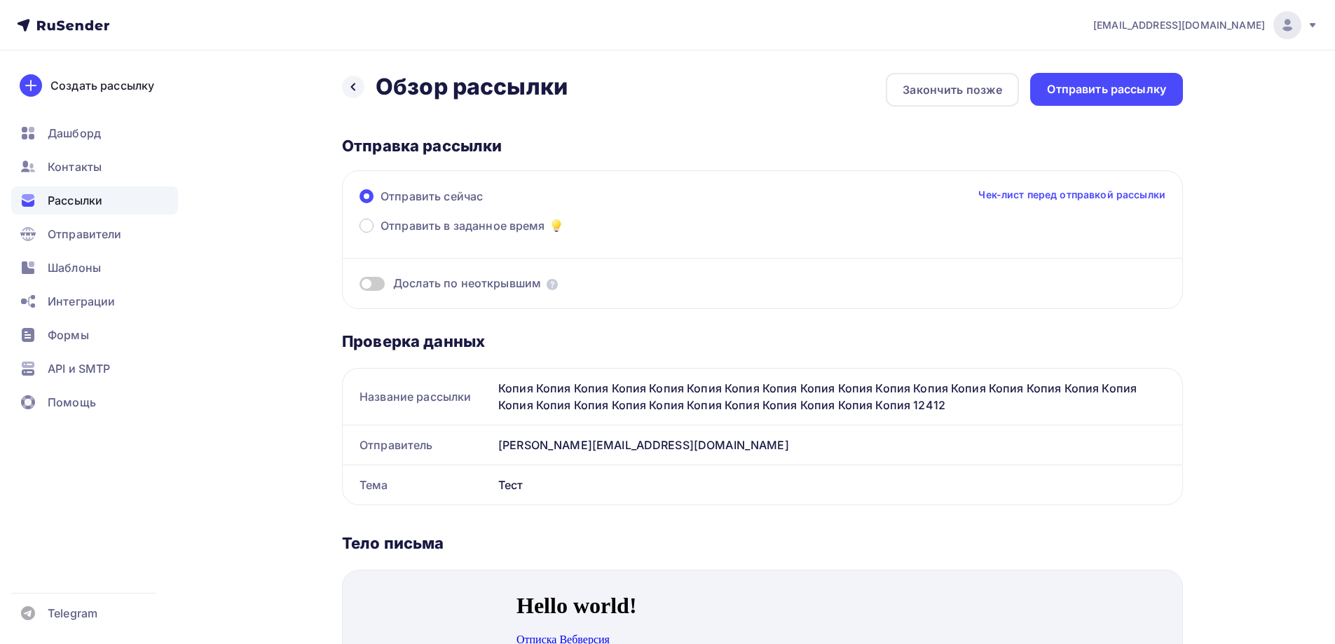
click at [1129, 84] on div "Отправить рассылку" at bounding box center [1106, 89] width 119 height 16
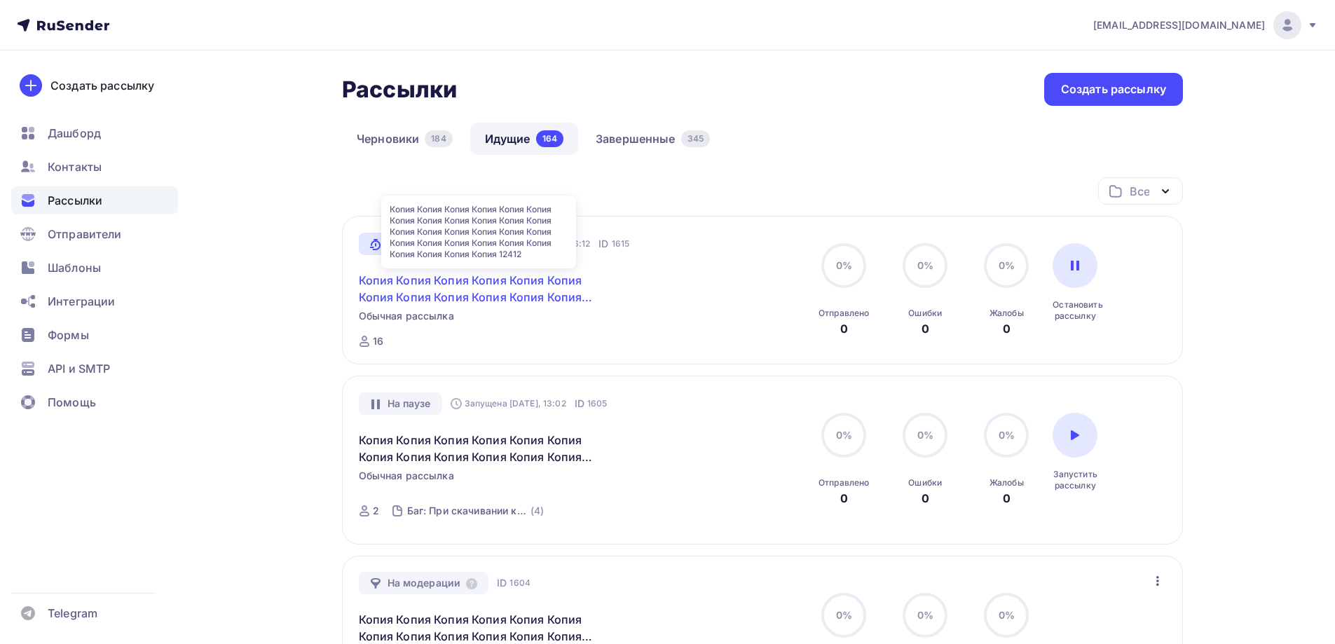
click at [442, 297] on link "Копия Копия Копия Копия Копия Копия Копия Копия Копия Копия Копия Копия Копия К…" at bounding box center [479, 289] width 240 height 34
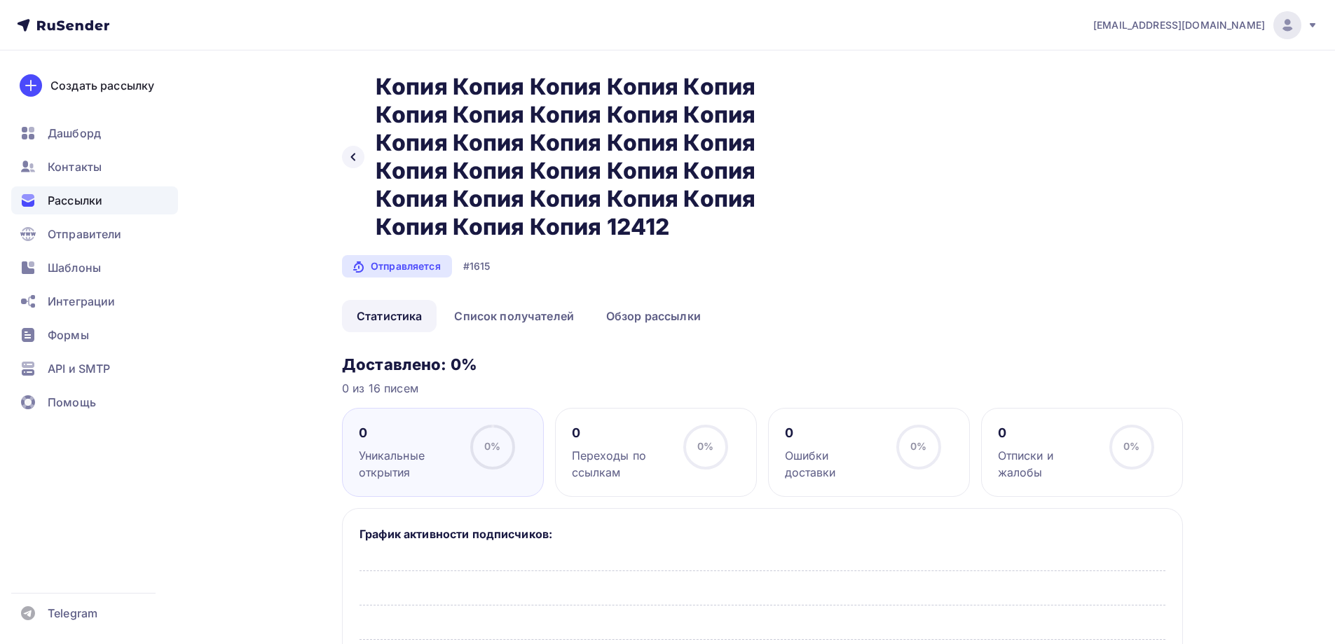
click at [798, 477] on div "0 Ошибки доставки 0% 0%" at bounding box center [869, 452] width 202 height 89
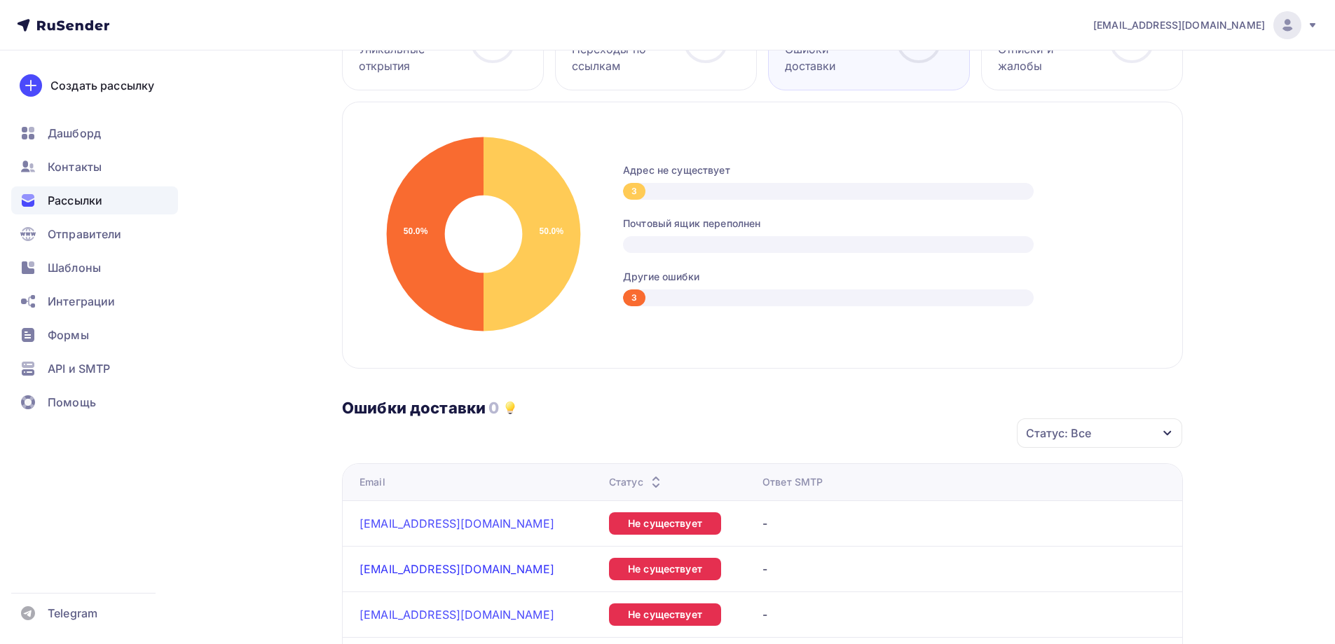
scroll to position [631, 0]
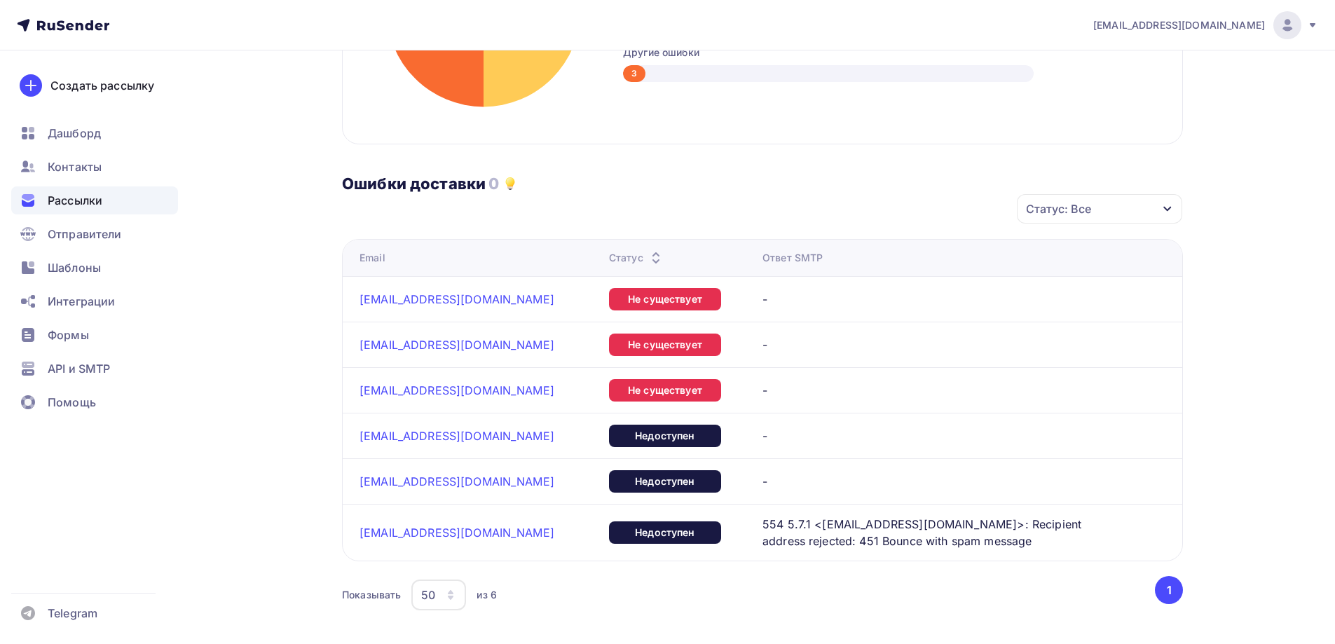
click at [107, 204] on div "Рассылки" at bounding box center [94, 200] width 167 height 28
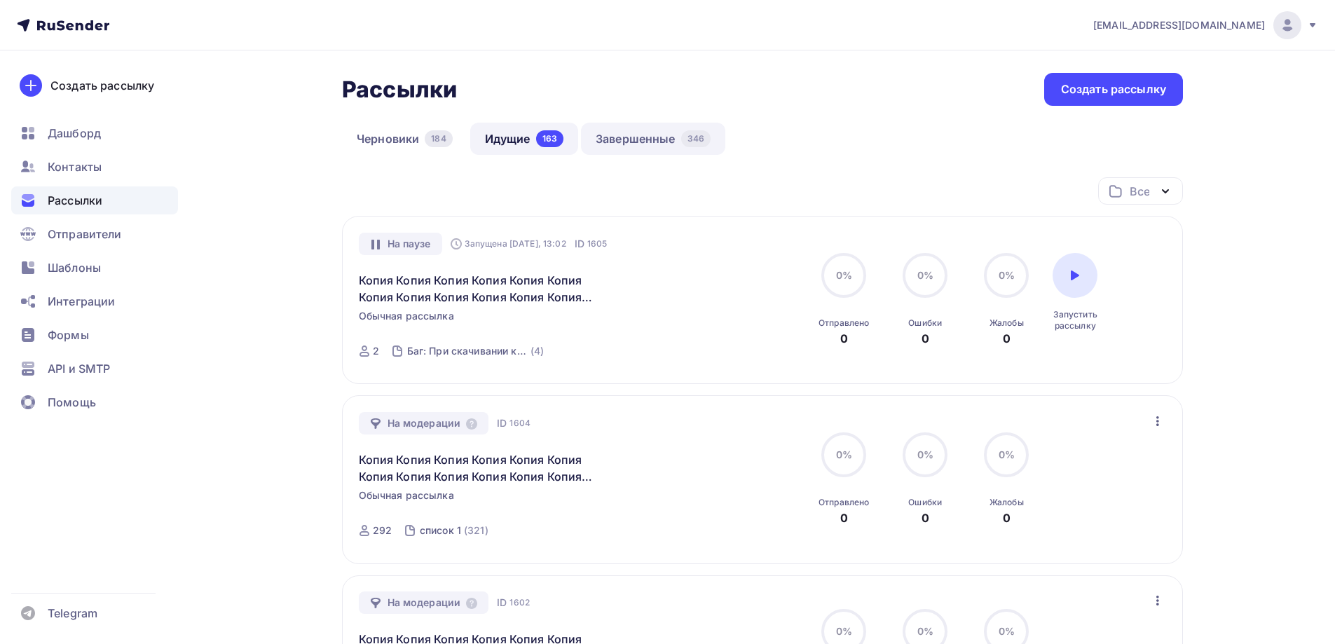
click at [650, 145] on link "Завершенные 346" at bounding box center [653, 139] width 144 height 32
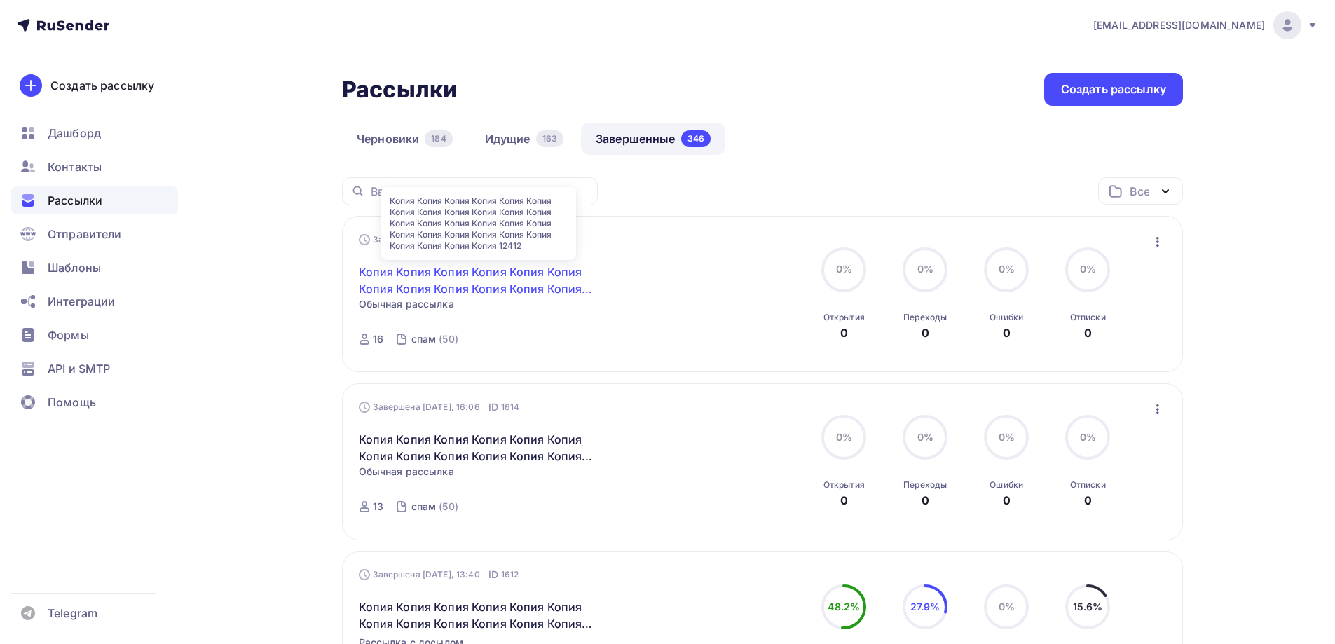
click at [510, 278] on link "Копия Копия Копия Копия Копия Копия Копия Копия Копия Копия Копия Копия Копия К…" at bounding box center [479, 281] width 240 height 34
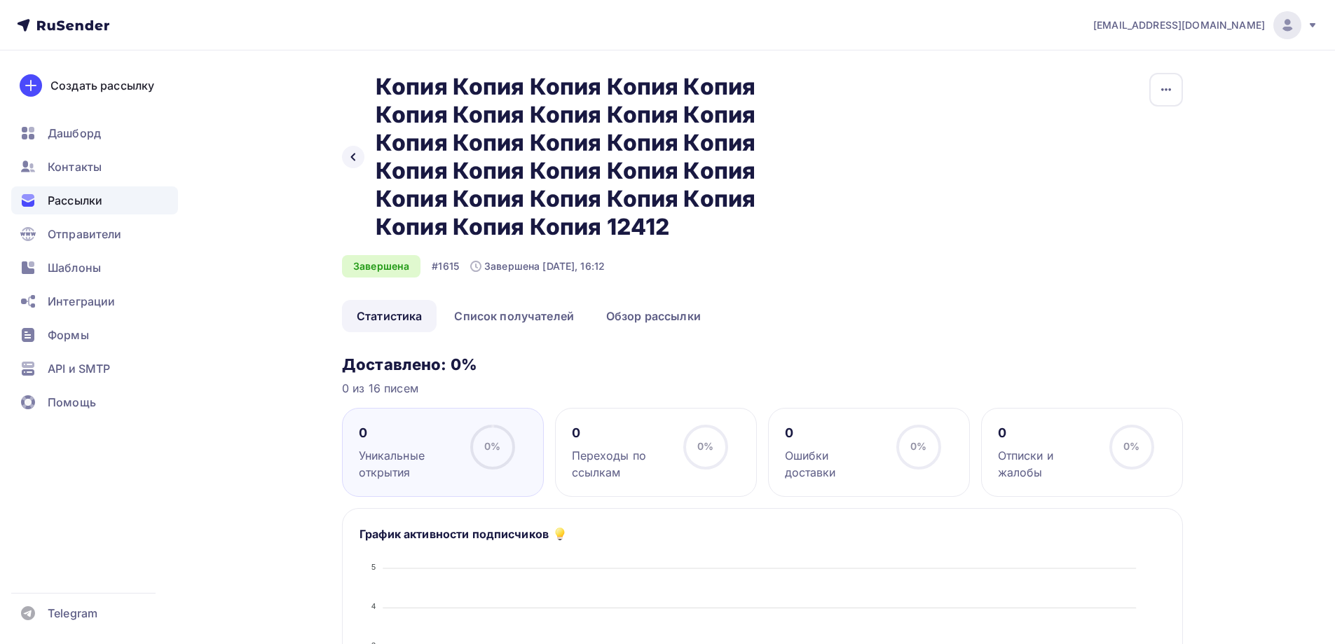
click at [756, 432] on div "0 Переходы по ссылкам 0% 0%" at bounding box center [656, 452] width 202 height 89
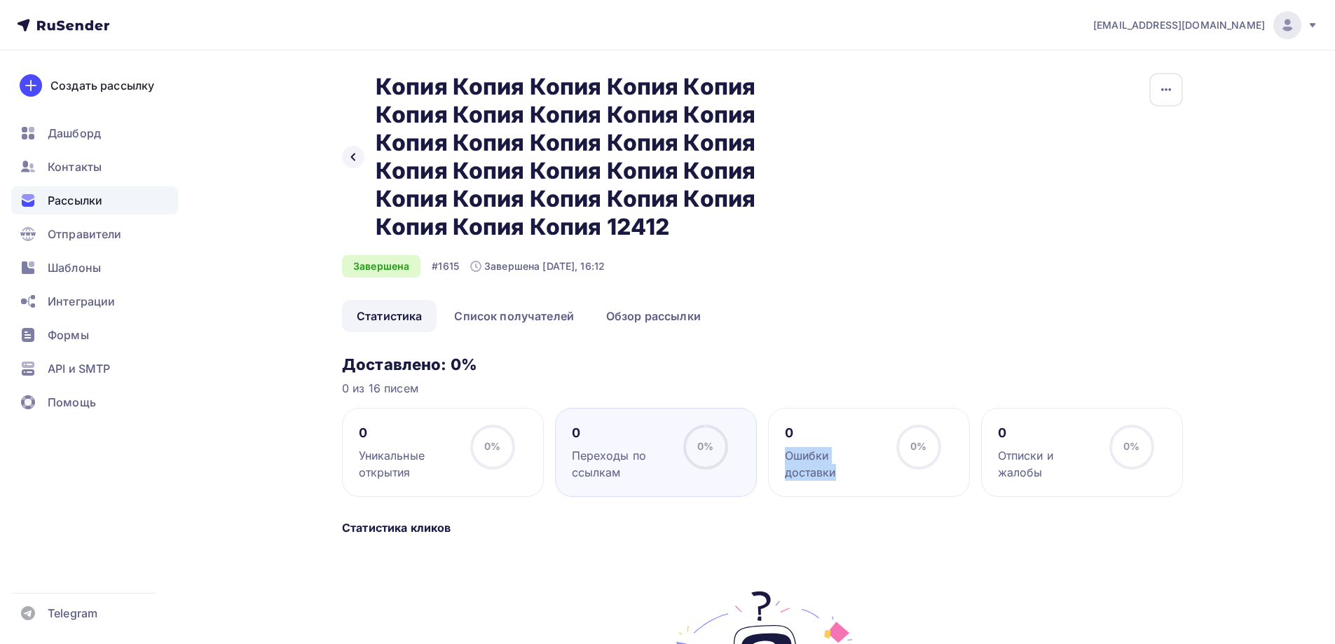
click at [838, 447] on div "0 Ошибки доставки" at bounding box center [834, 453] width 99 height 56
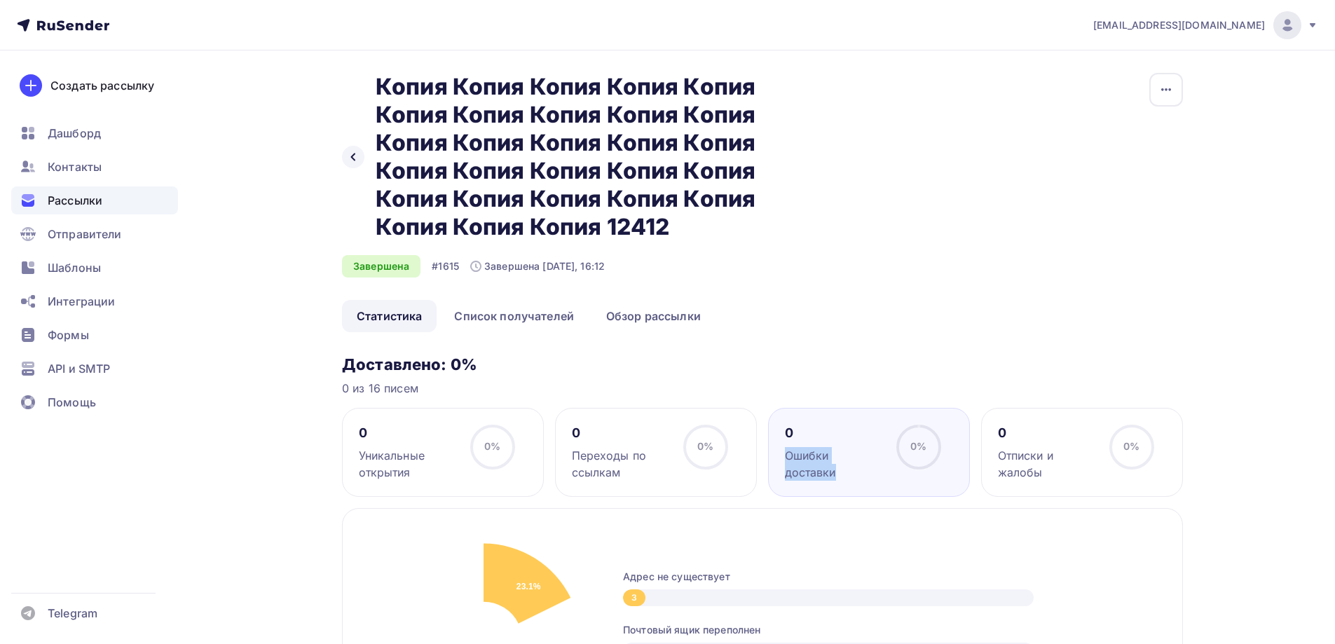
click at [838, 447] on div "Ошибки доставки" at bounding box center [834, 464] width 99 height 34
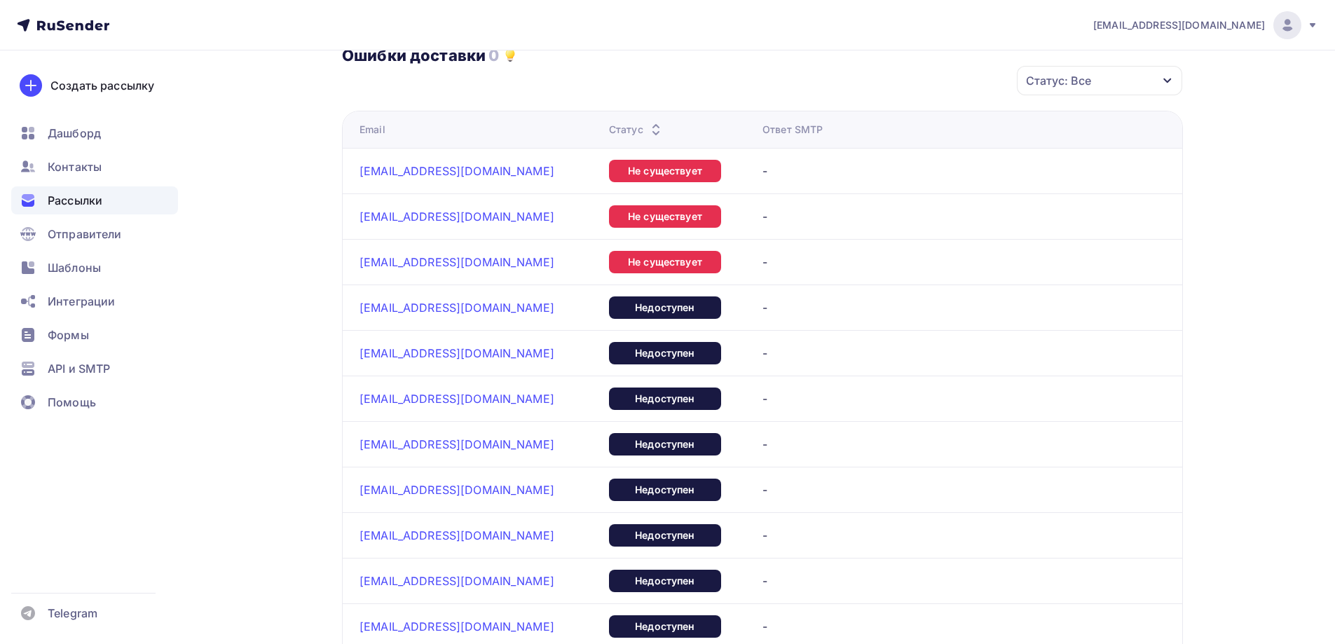
scroll to position [771, 0]
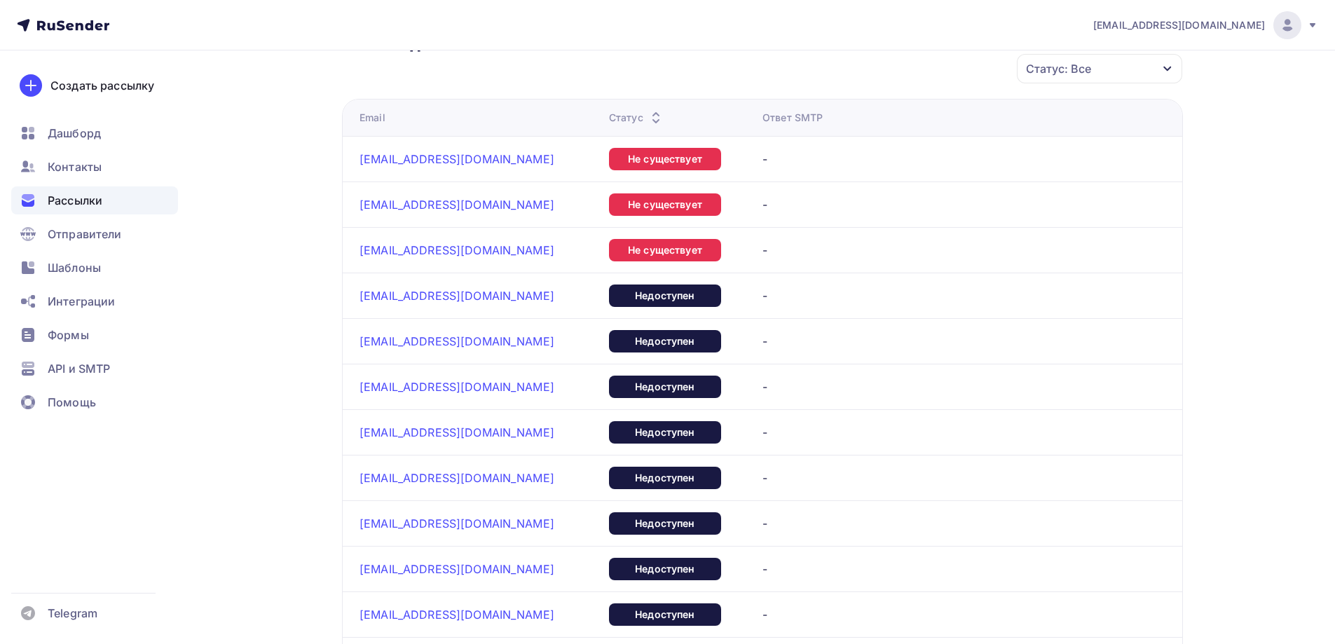
click at [140, 205] on div "Рассылки" at bounding box center [94, 200] width 167 height 28
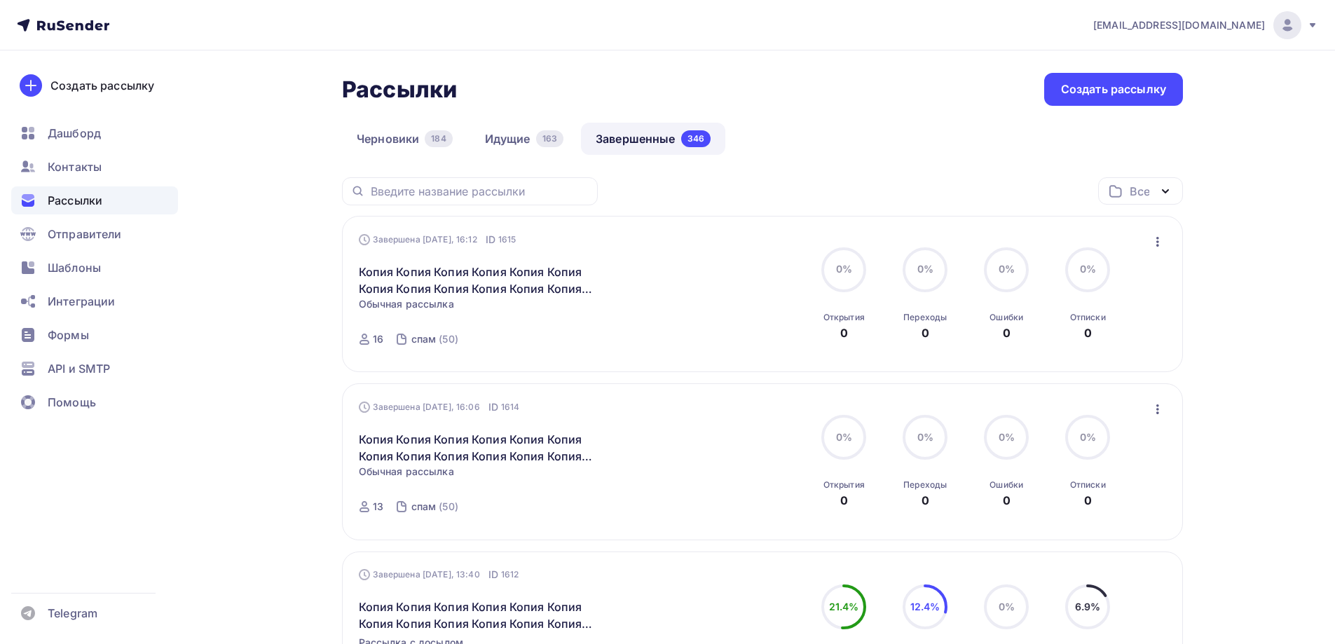
click at [1129, 245] on icon "button" at bounding box center [1158, 241] width 17 height 17
click at [1042, 339] on div "Копировать в новую" at bounding box center [1094, 334] width 144 height 17
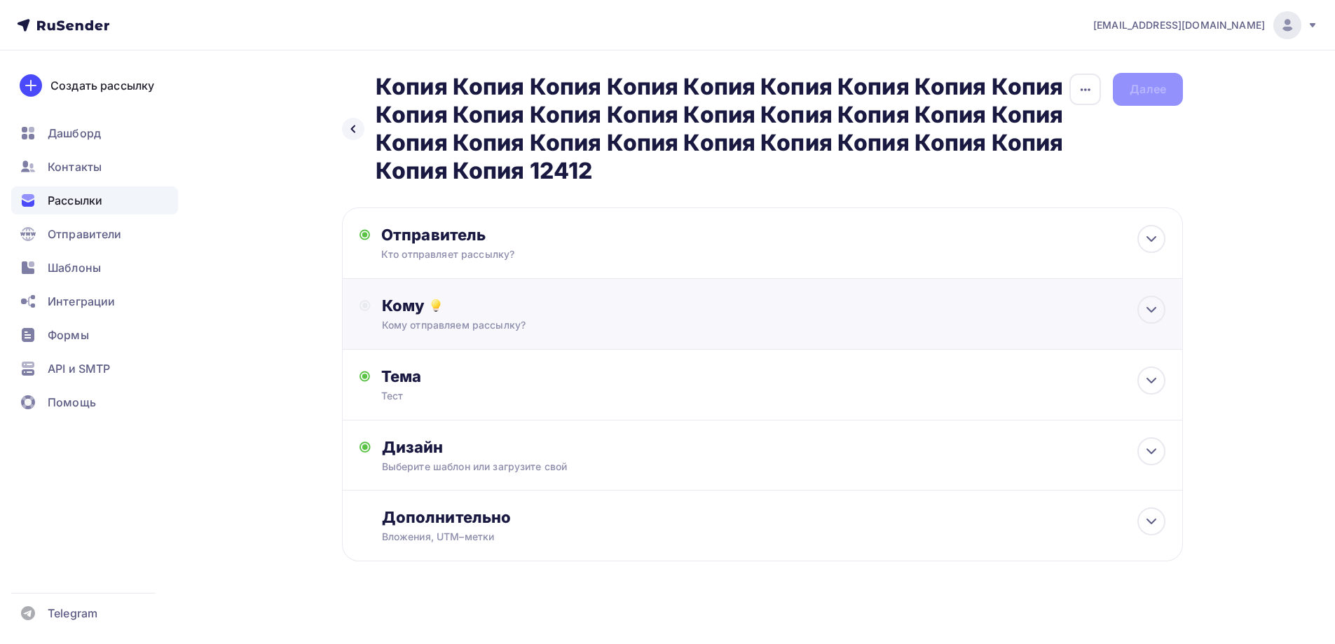
click at [407, 323] on div "Кому отправляем рассылку?" at bounding box center [735, 325] width 706 height 14
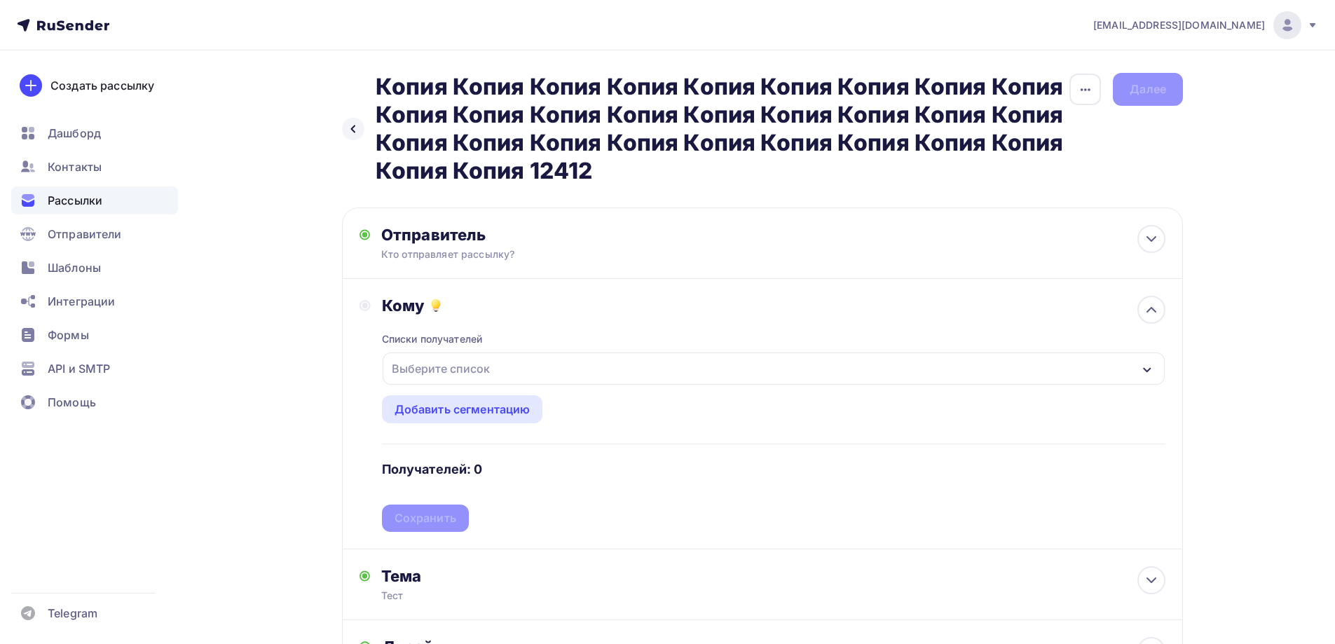
click at [442, 372] on div "Выберите список" at bounding box center [440, 368] width 109 height 25
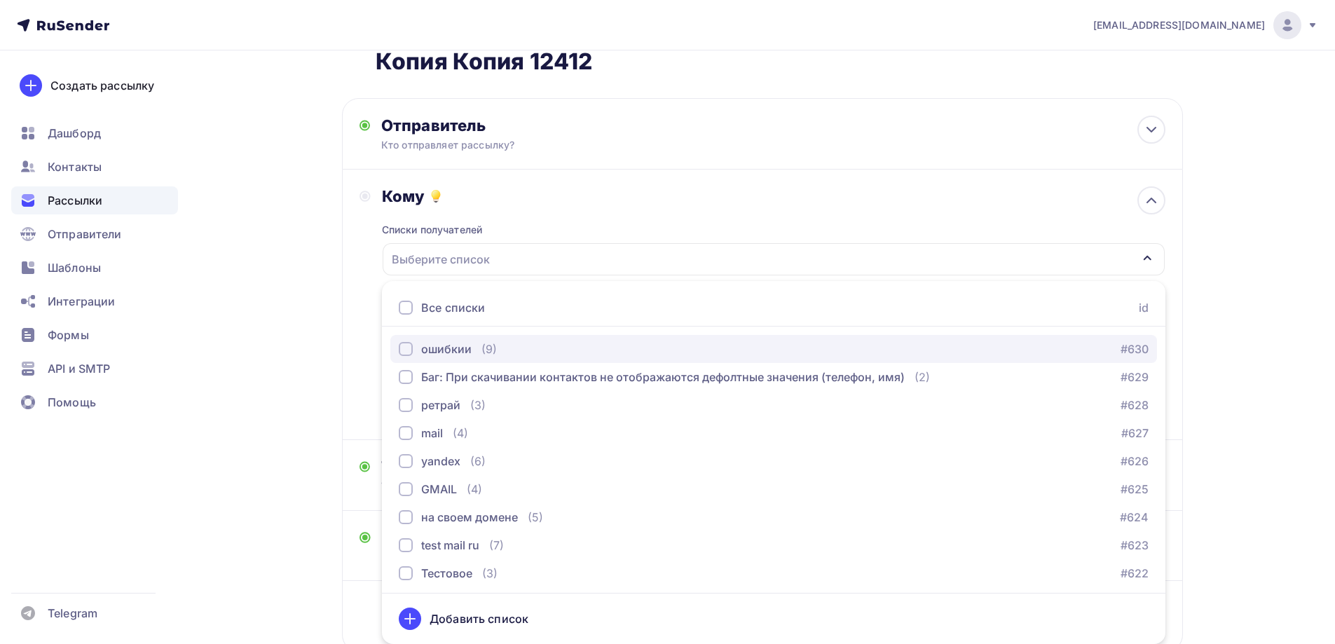
click at [440, 354] on div "ошибкии" at bounding box center [446, 349] width 50 height 17
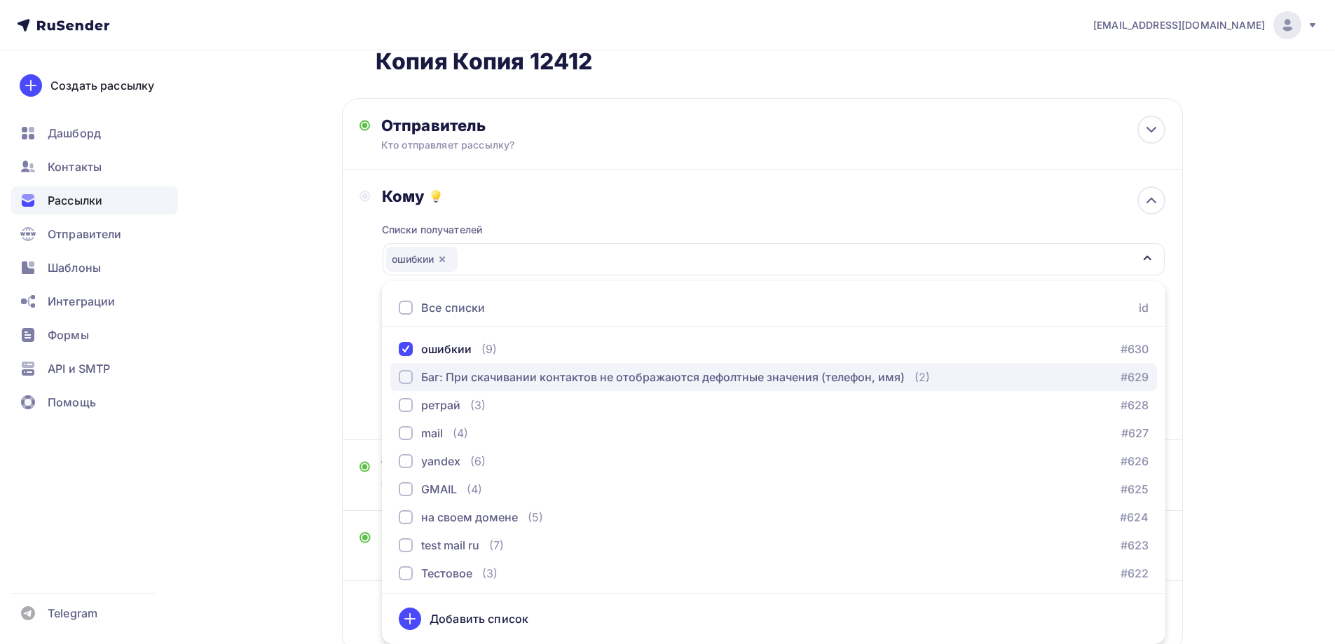
click at [451, 377] on div "Баг: При скачивании контактов не отображаются дефолтные значения (телефон, имя)" at bounding box center [663, 377] width 484 height 17
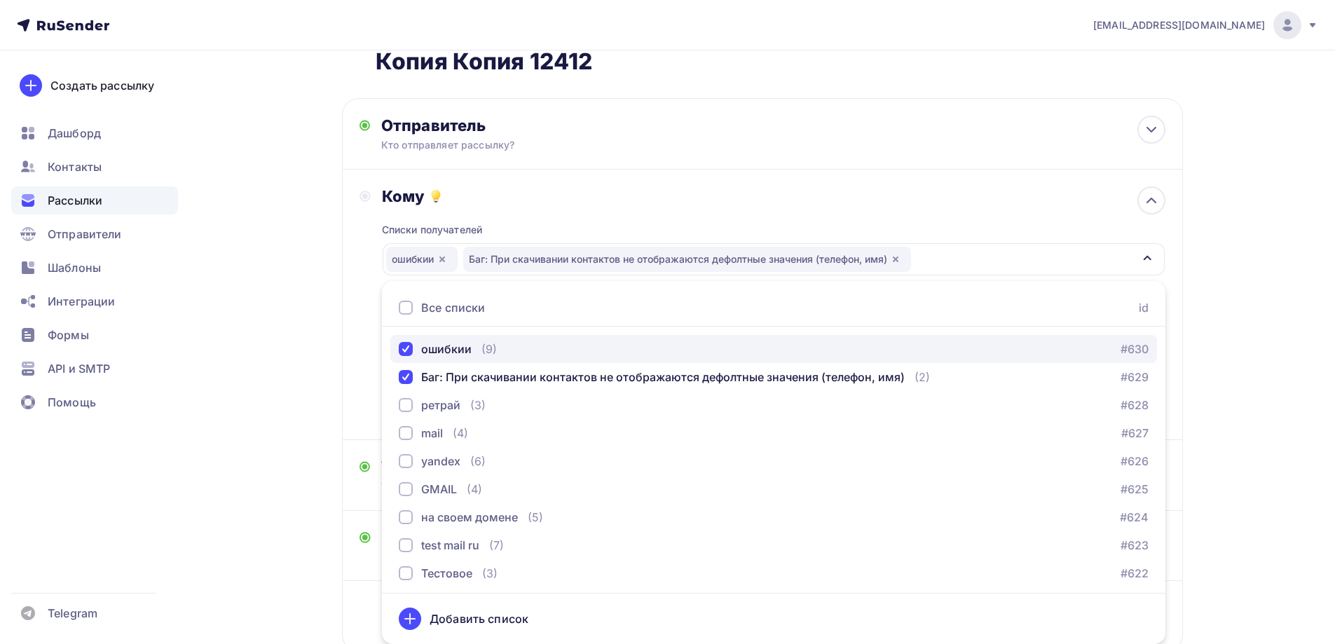
click at [436, 347] on div "ошибкии" at bounding box center [446, 349] width 50 height 17
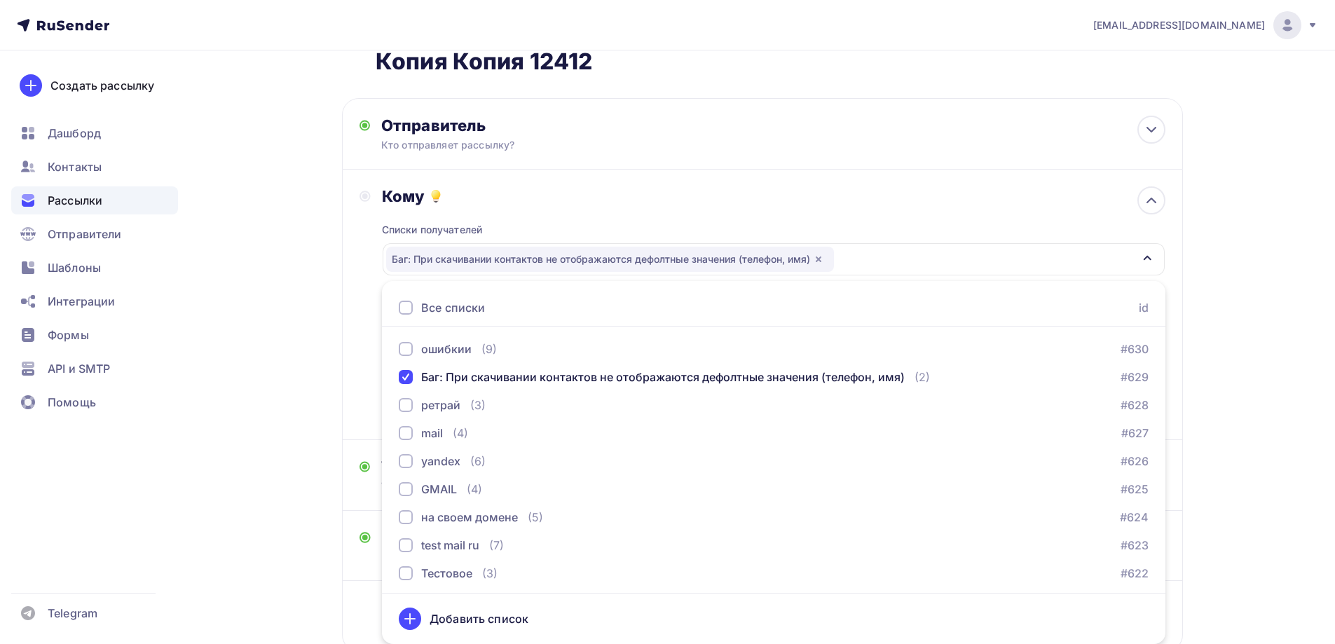
click at [281, 352] on div "Назад Копия Копия Копия Копия Копия Копия Копия Копия Копия Копия Копия Копия К…" at bounding box center [667, 341] width 1149 height 801
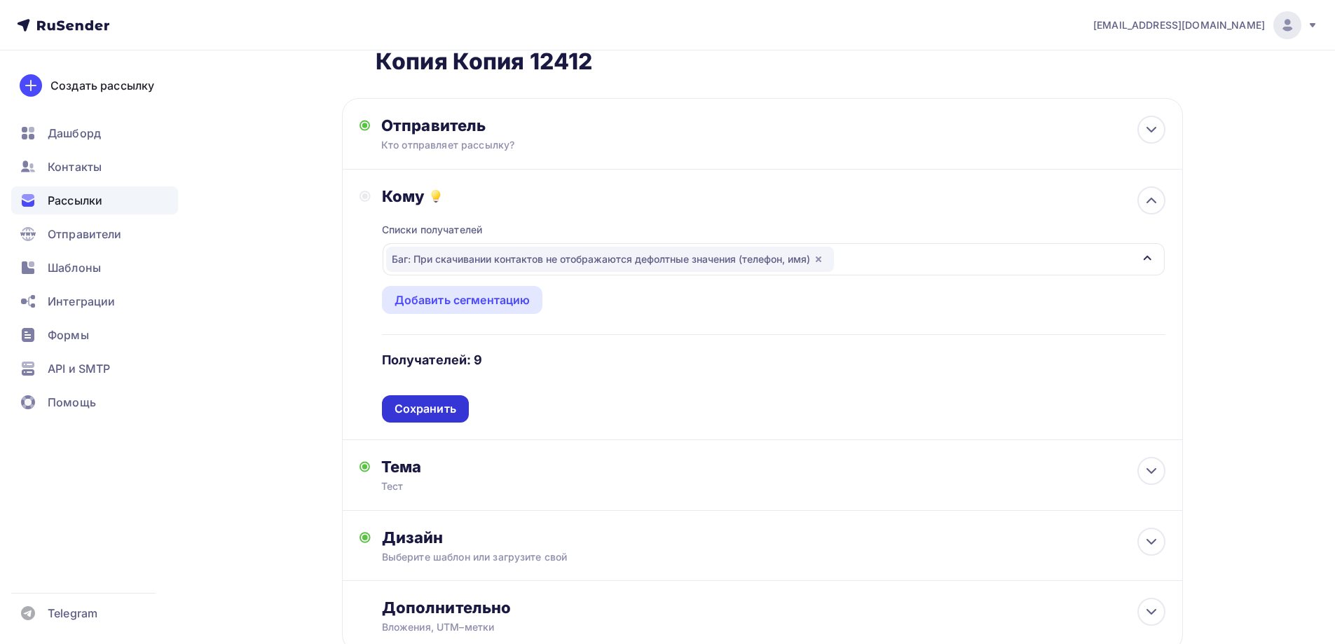
click at [408, 400] on div "Списки получателей Баг: При скачивании контактов не отображаются дефолтные знач…" at bounding box center [774, 314] width 784 height 217
click at [413, 404] on div "Сохранить" at bounding box center [426, 409] width 62 height 16
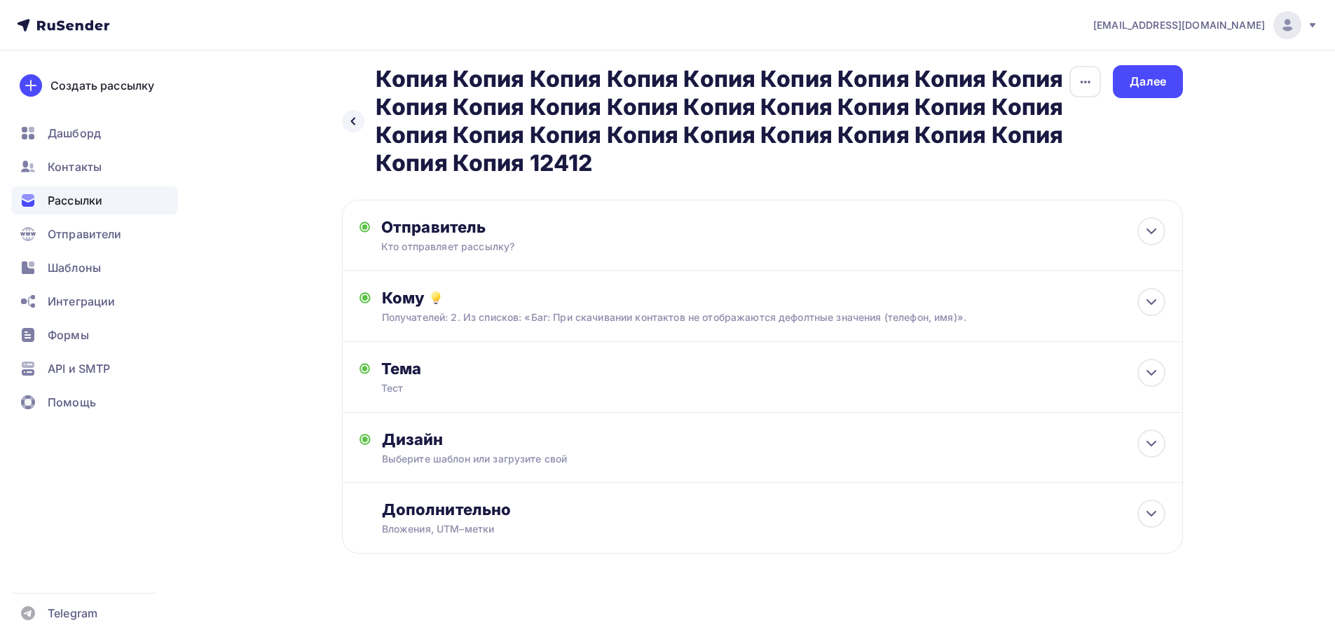
scroll to position [8, 0]
click at [1129, 79] on div "Далее" at bounding box center [1148, 81] width 70 height 33
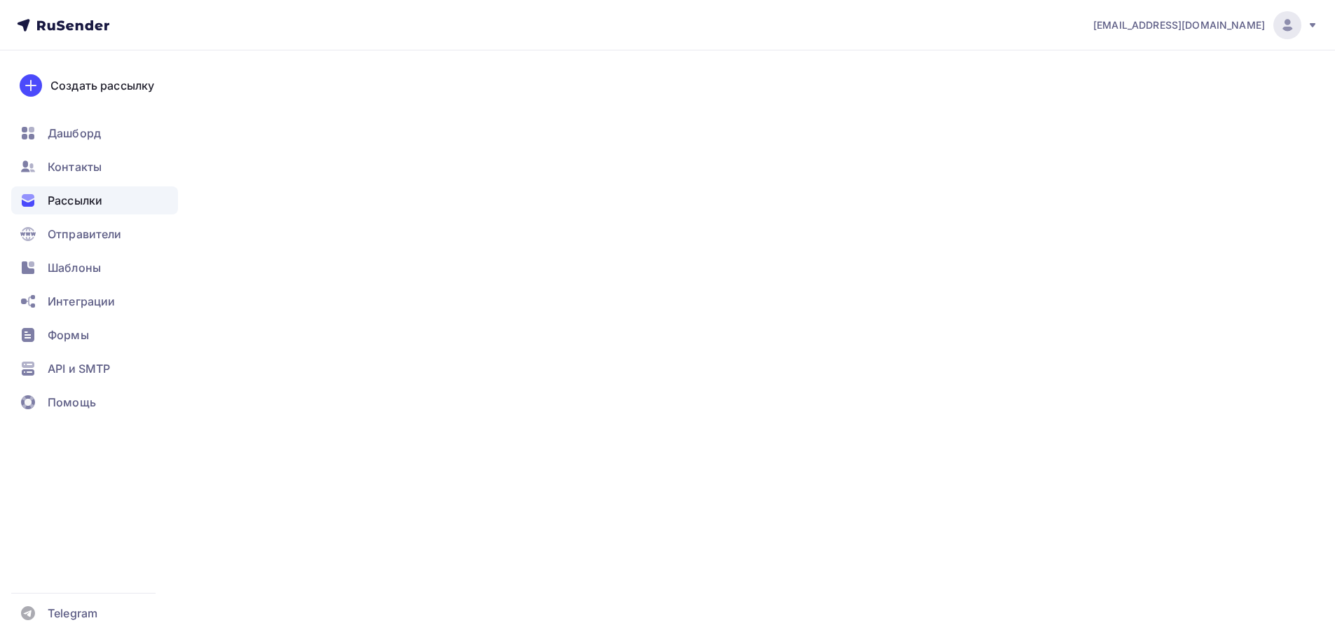
click at [1129, 79] on div "Далее" at bounding box center [1148, 81] width 70 height 33
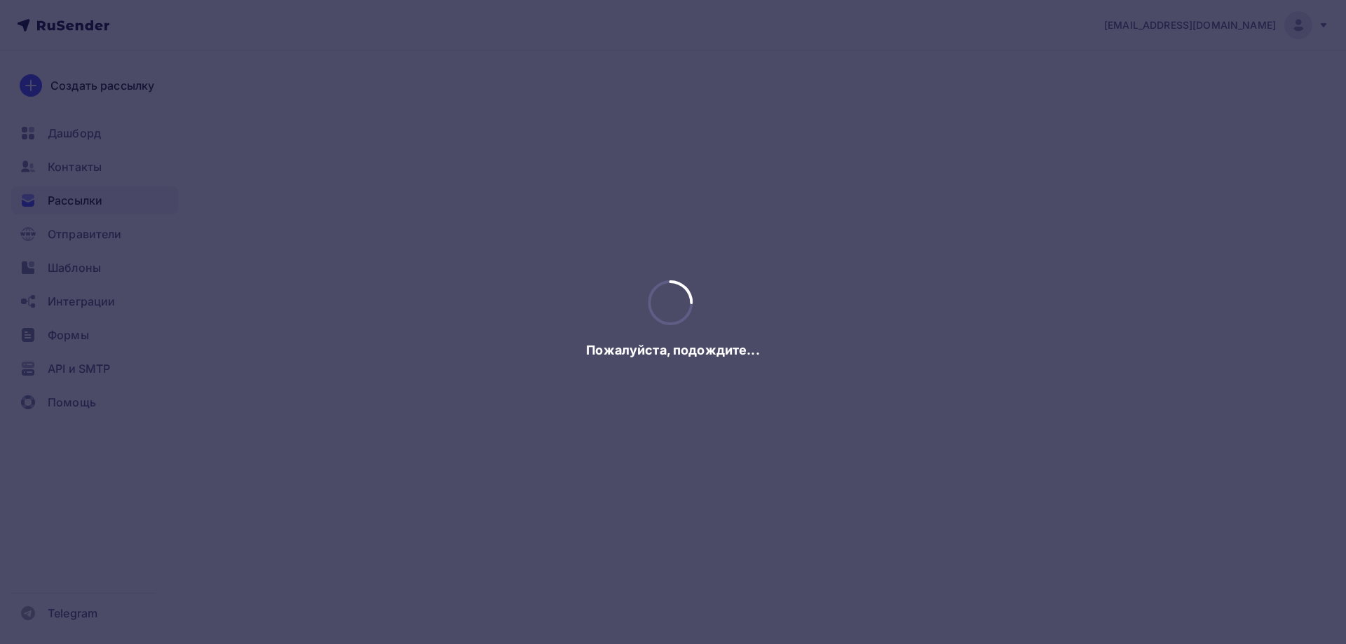
click at [1129, 79] on div at bounding box center [673, 322] width 1346 height 644
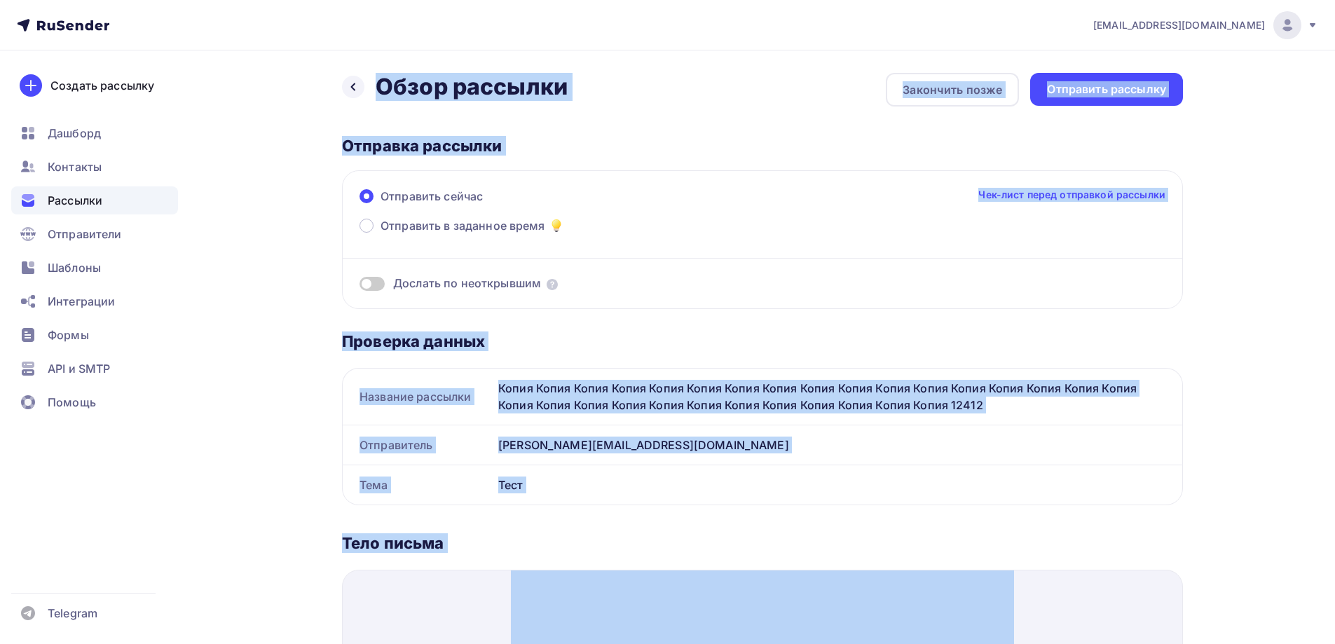
click at [1129, 79] on div "Отправить рассылку" at bounding box center [1106, 89] width 153 height 33
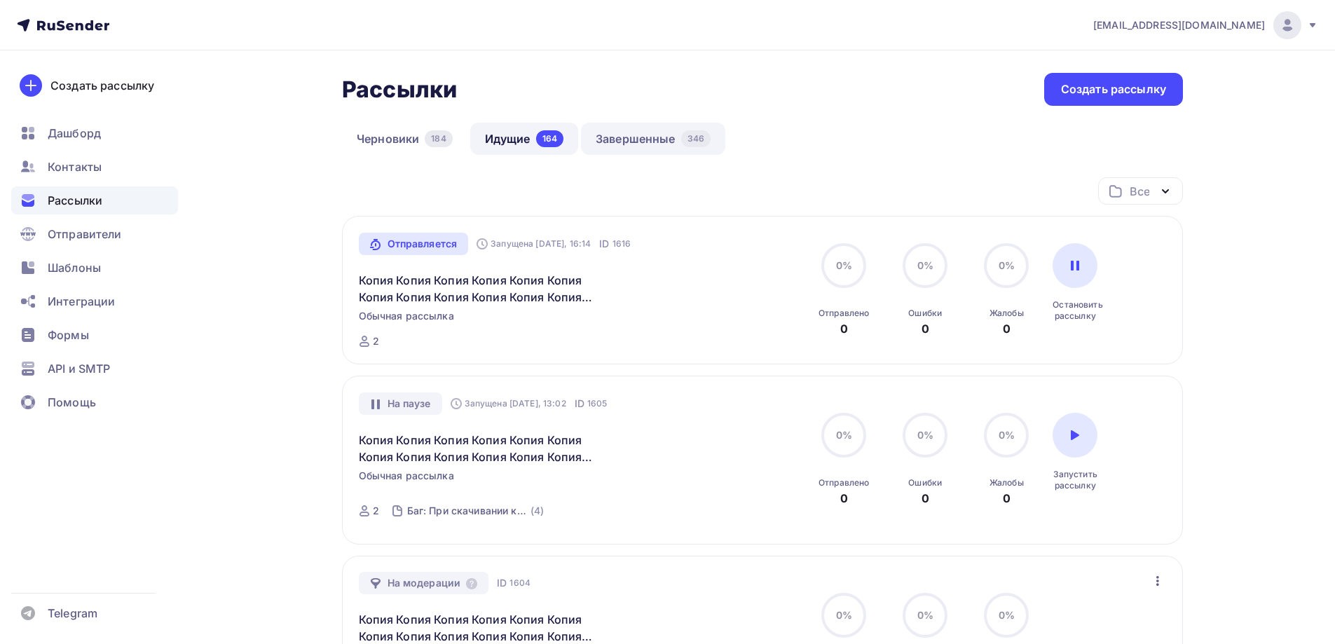
click at [582, 129] on link "Завершенные 346" at bounding box center [653, 139] width 144 height 32
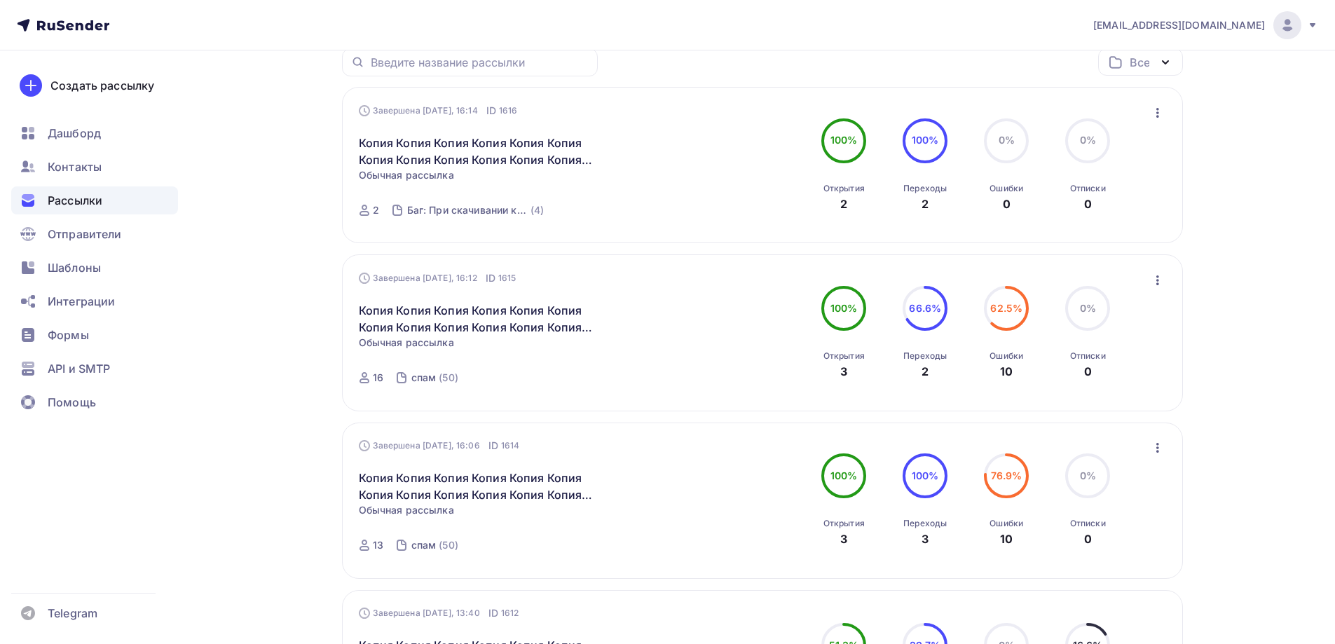
scroll to position [140, 0]
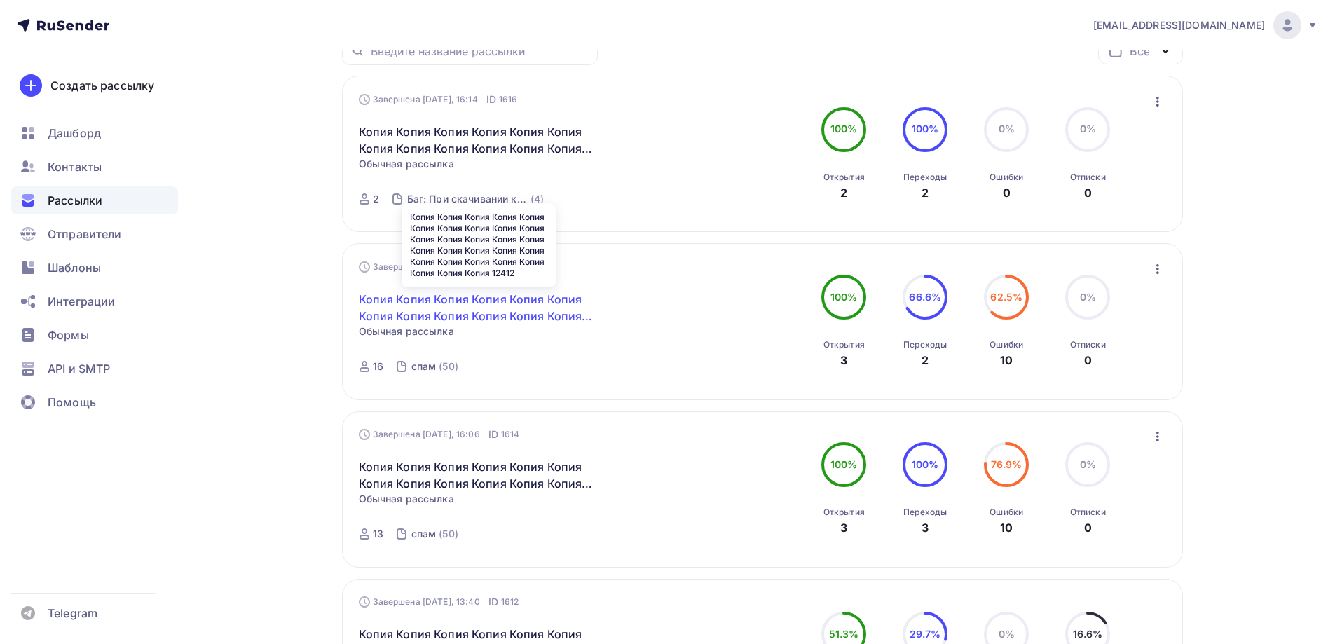
click at [414, 304] on link "Копия Копия Копия Копия Копия Копия Копия Копия Копия Копия Копия Копия Копия К…" at bounding box center [479, 308] width 240 height 34
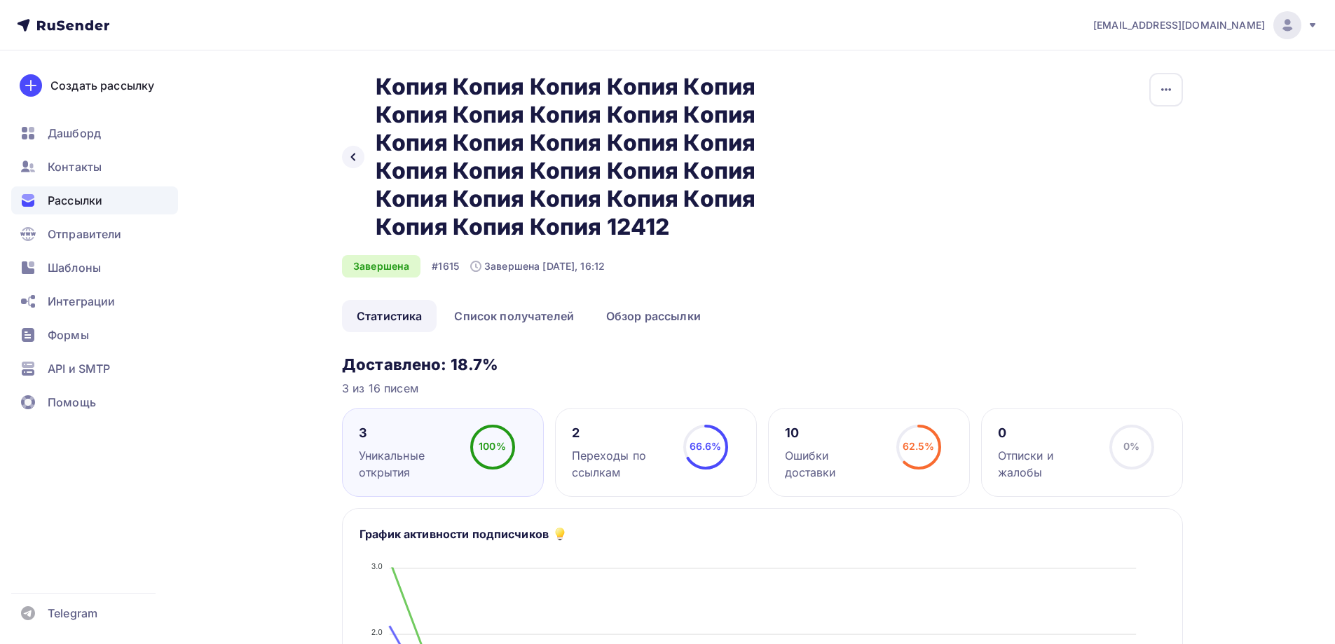
click at [822, 411] on div "10 Ошибки доставки 62.5% 62.5%" at bounding box center [869, 452] width 202 height 89
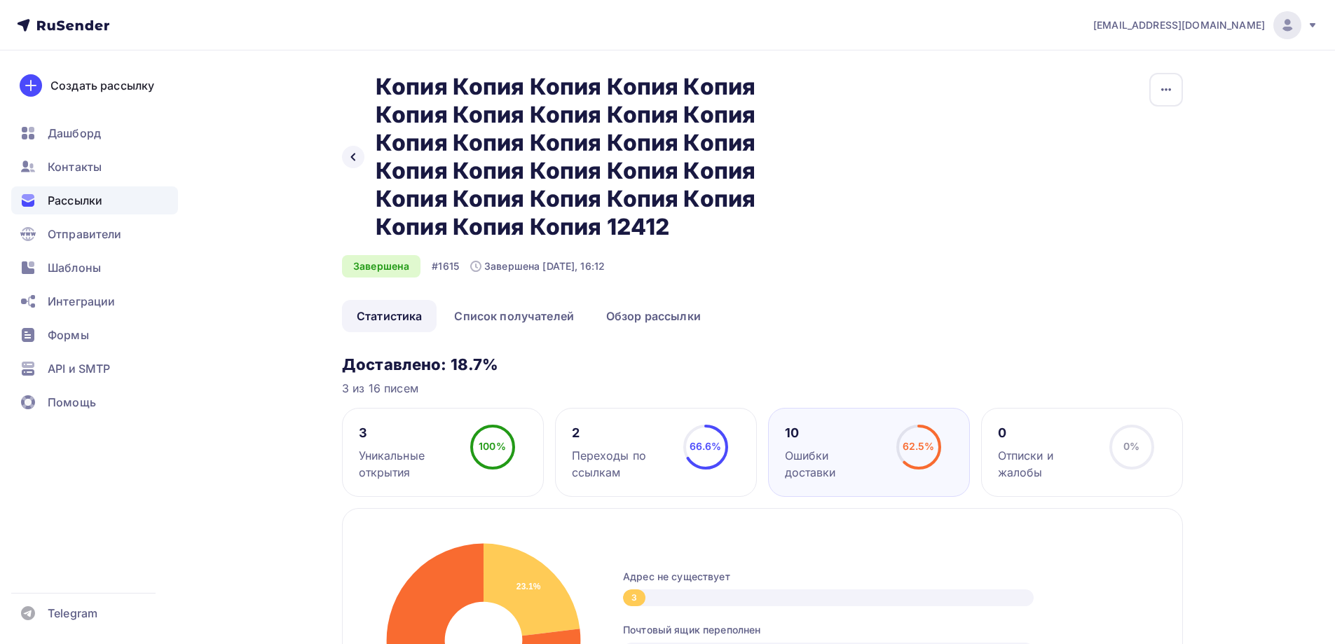
click at [892, 455] on div "62.5% 62.5%" at bounding box center [919, 453] width 70 height 56
click at [80, 199] on span "Рассылки" at bounding box center [75, 200] width 55 height 17
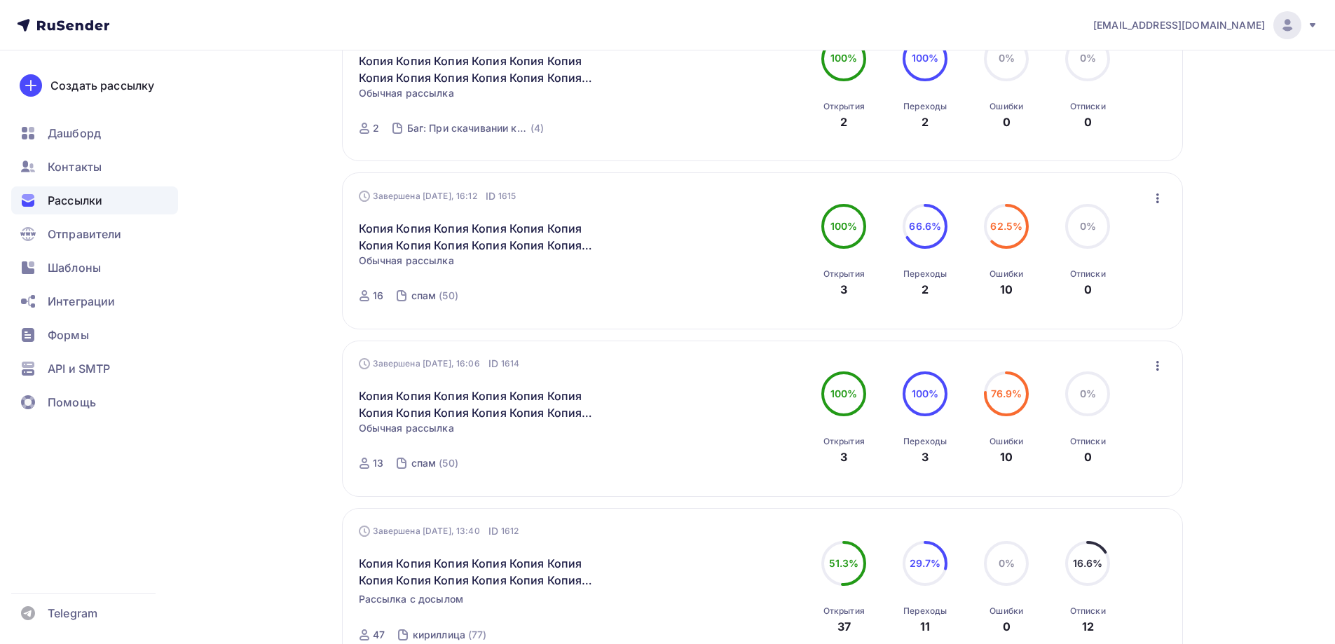
scroll to position [280, 0]
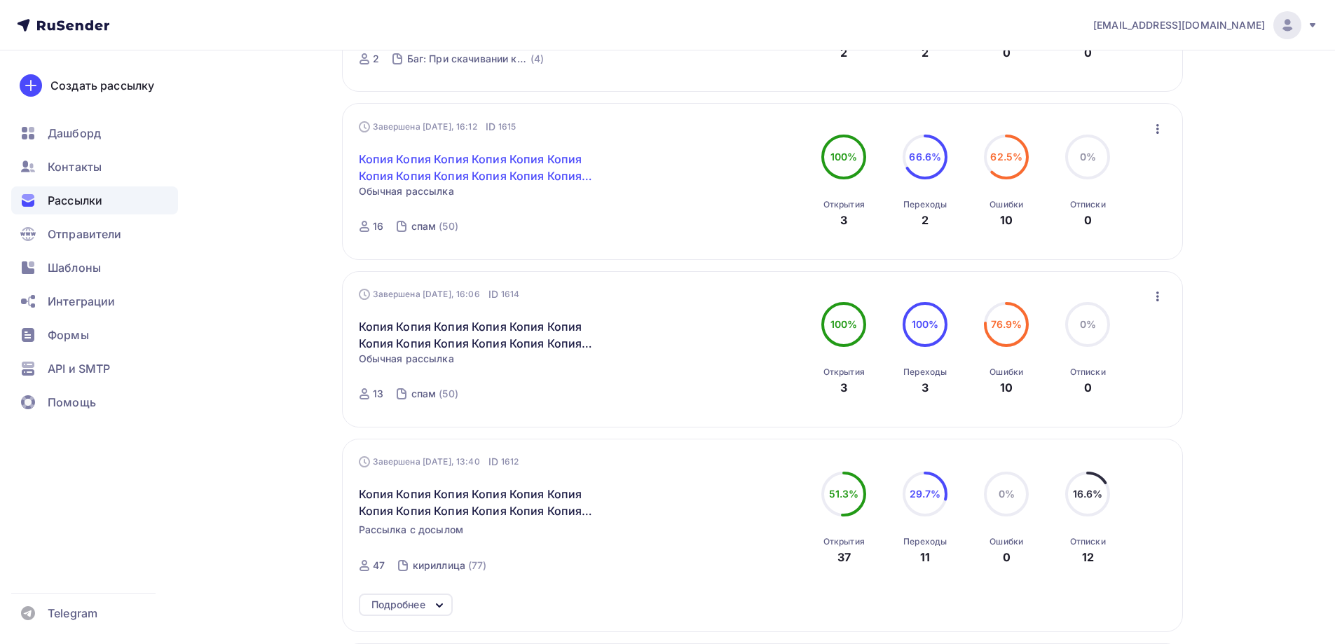
click at [419, 169] on link "Копия Копия Копия Копия Копия Копия Копия Копия Копия Копия Копия Копия Копия К…" at bounding box center [479, 168] width 240 height 34
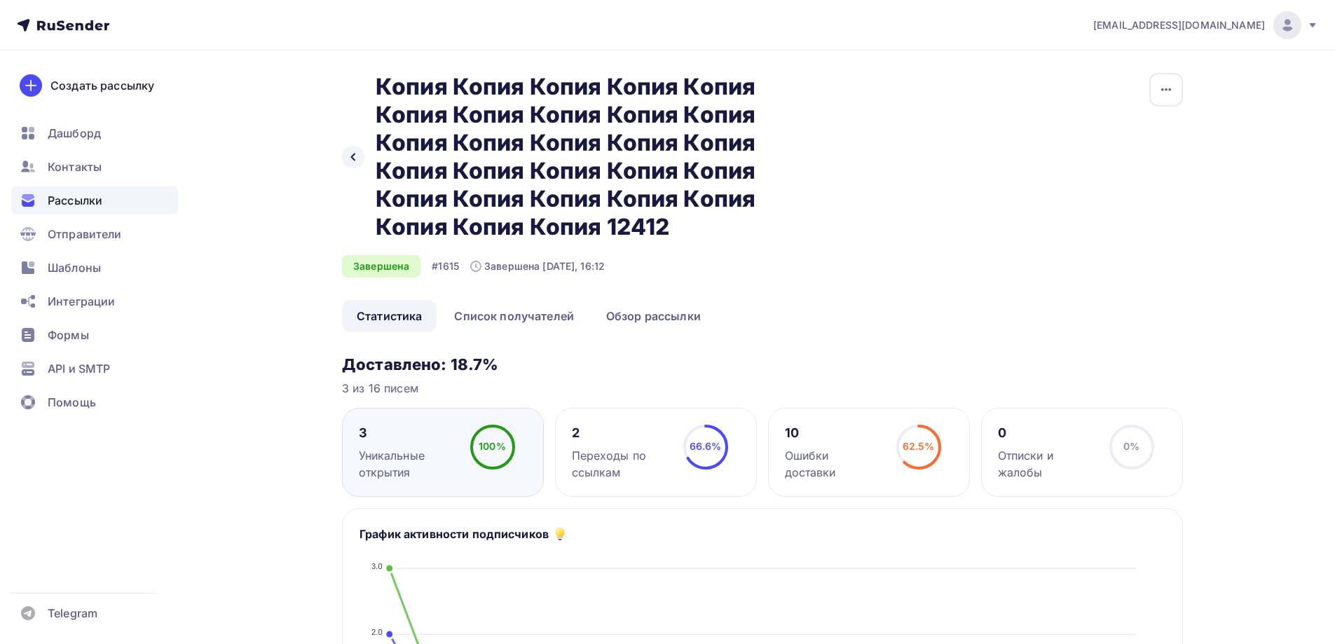
click at [129, 196] on div "Рассылки" at bounding box center [94, 200] width 167 height 28
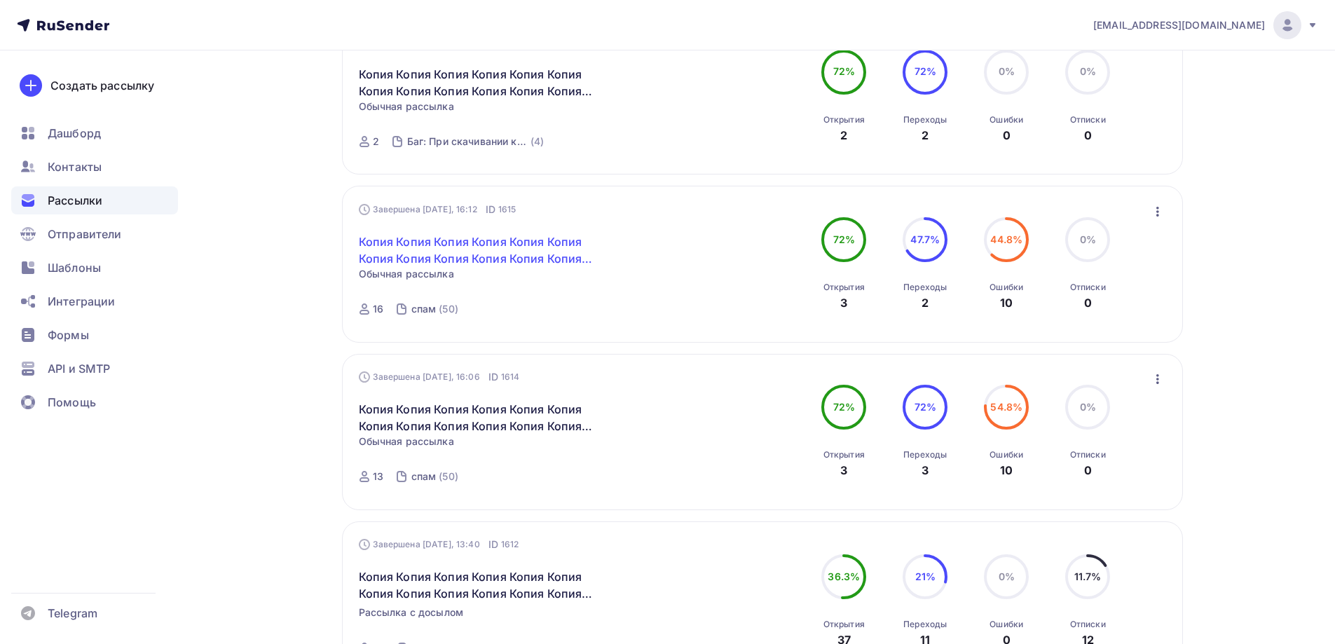
scroll to position [210, 0]
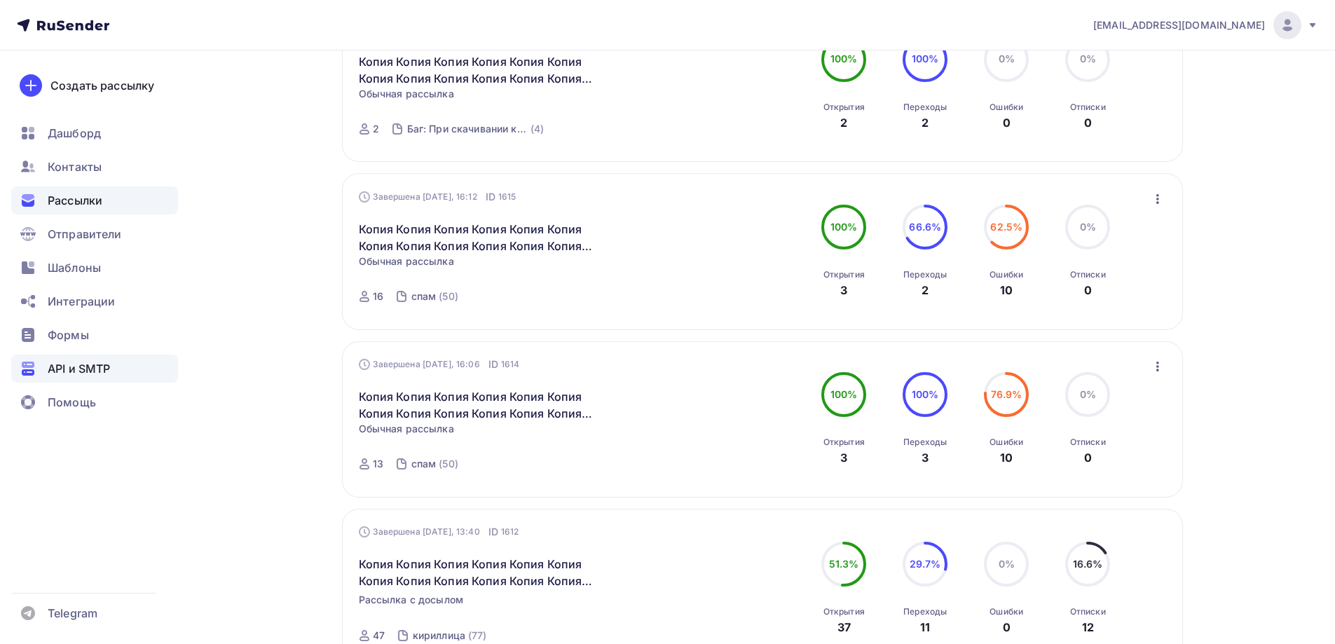
click at [80, 374] on span "API и SMTP" at bounding box center [79, 368] width 62 height 17
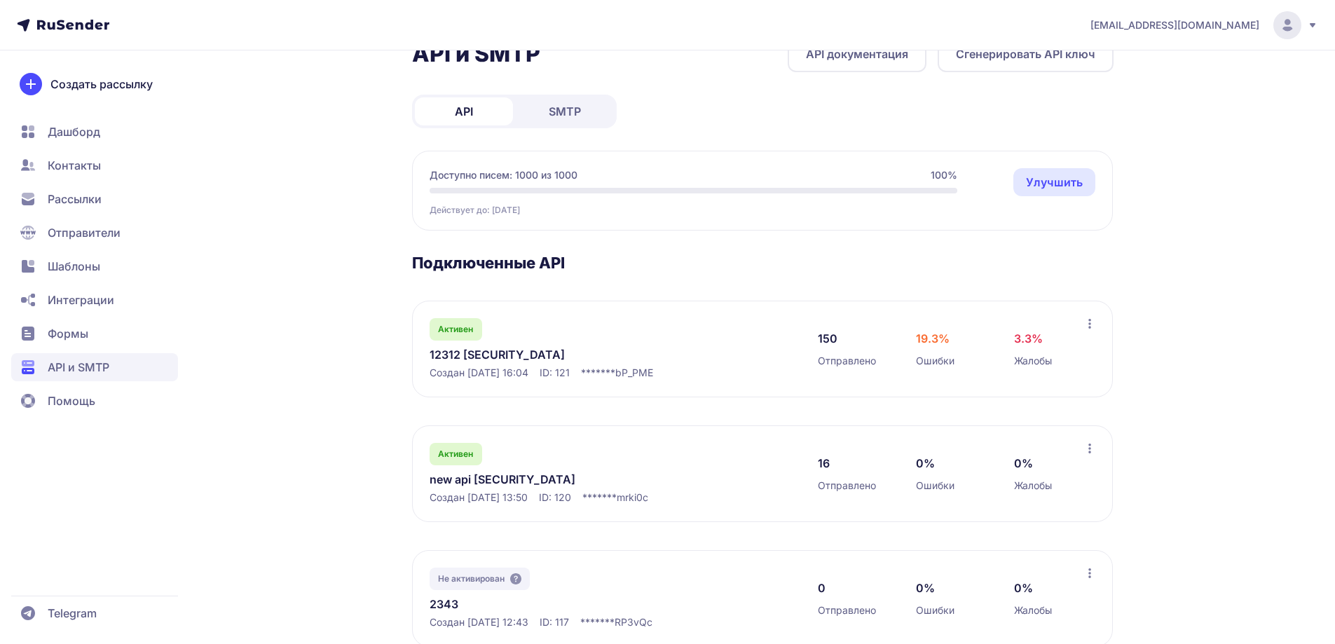
scroll to position [140, 0]
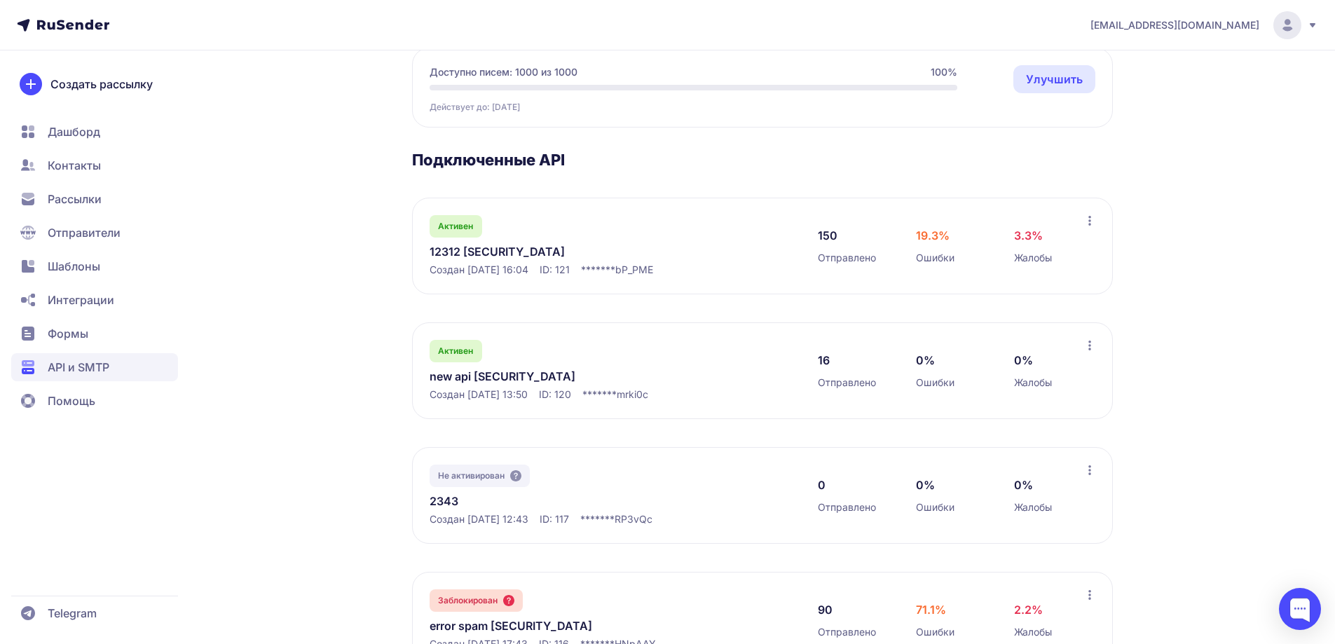
click at [74, 166] on span "Контакты" at bounding box center [74, 165] width 53 height 17
click at [88, 219] on span "Рассылки" at bounding box center [94, 233] width 167 height 28
